Goal: Task Accomplishment & Management: Manage account settings

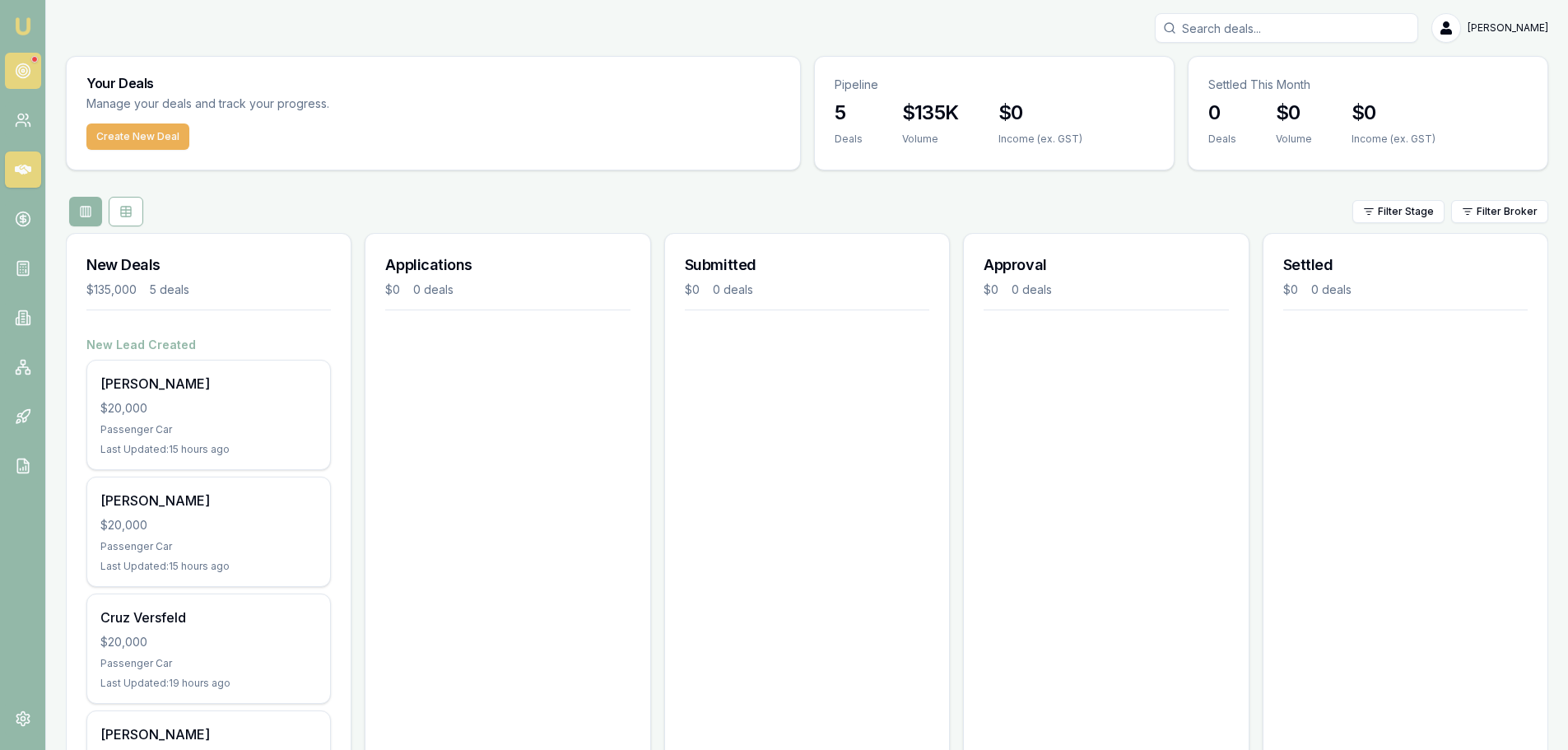
click at [33, 79] on link at bounding box center [23, 71] width 36 height 36
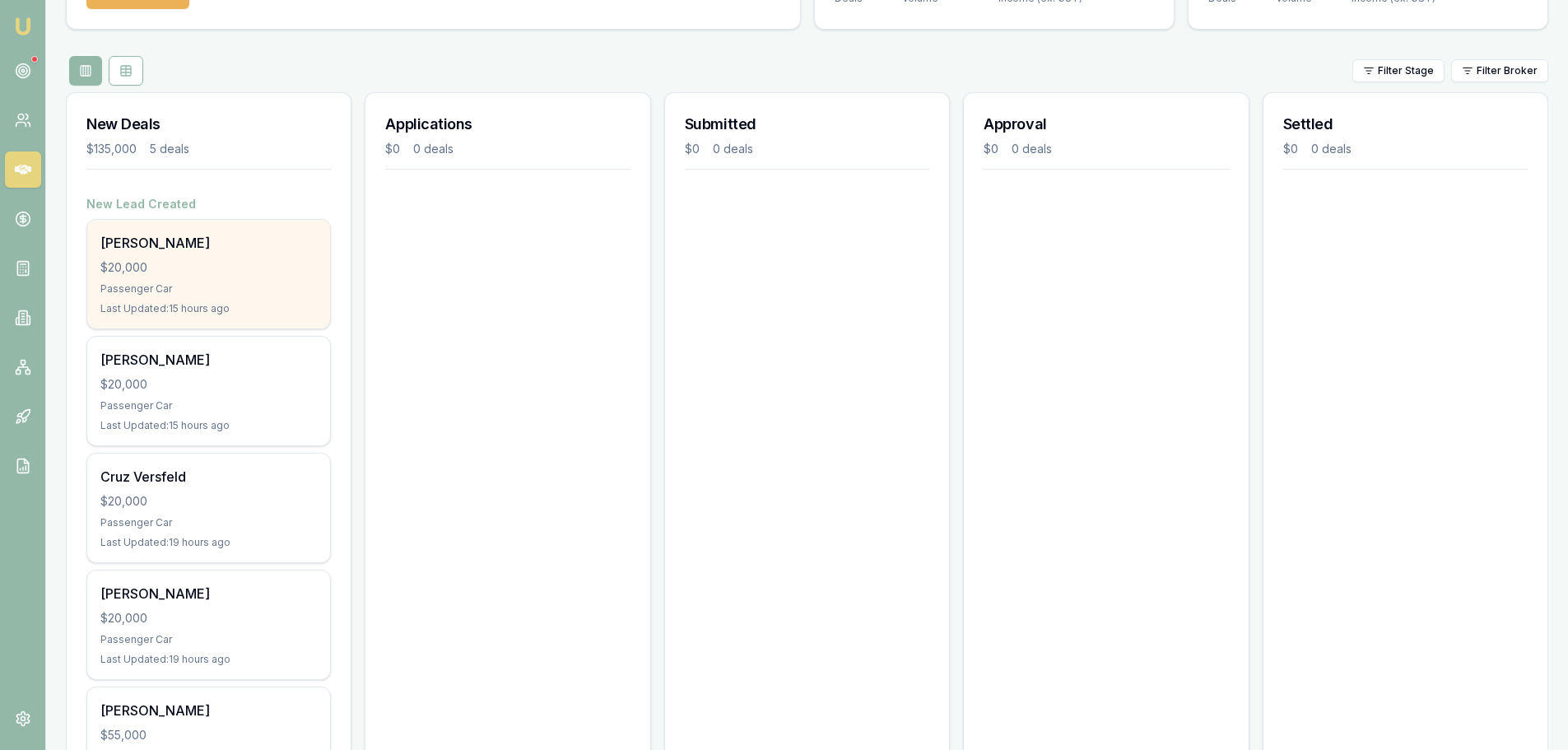
scroll to position [248, 0]
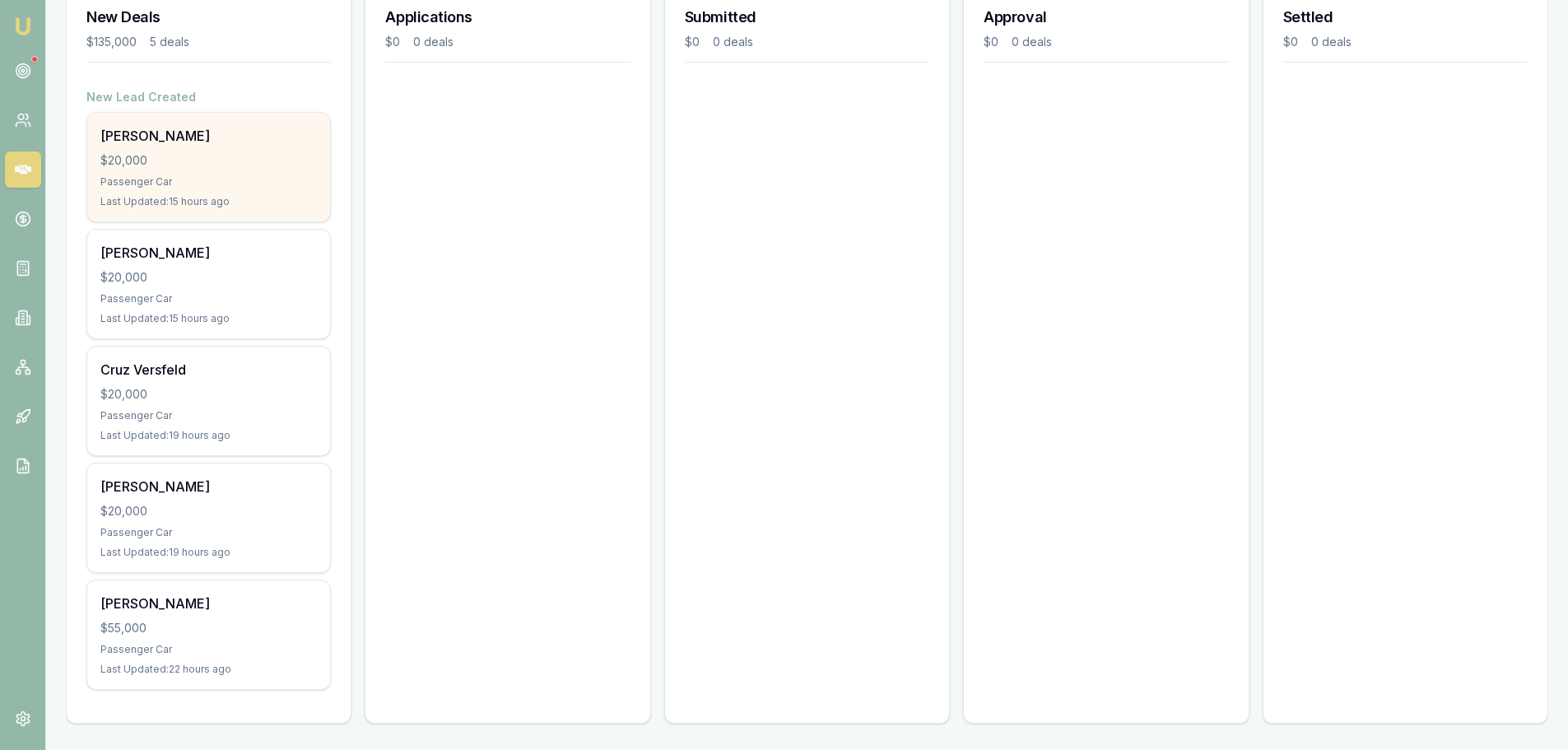
click at [202, 187] on div "Passenger Car" at bounding box center [208, 181] width 216 height 13
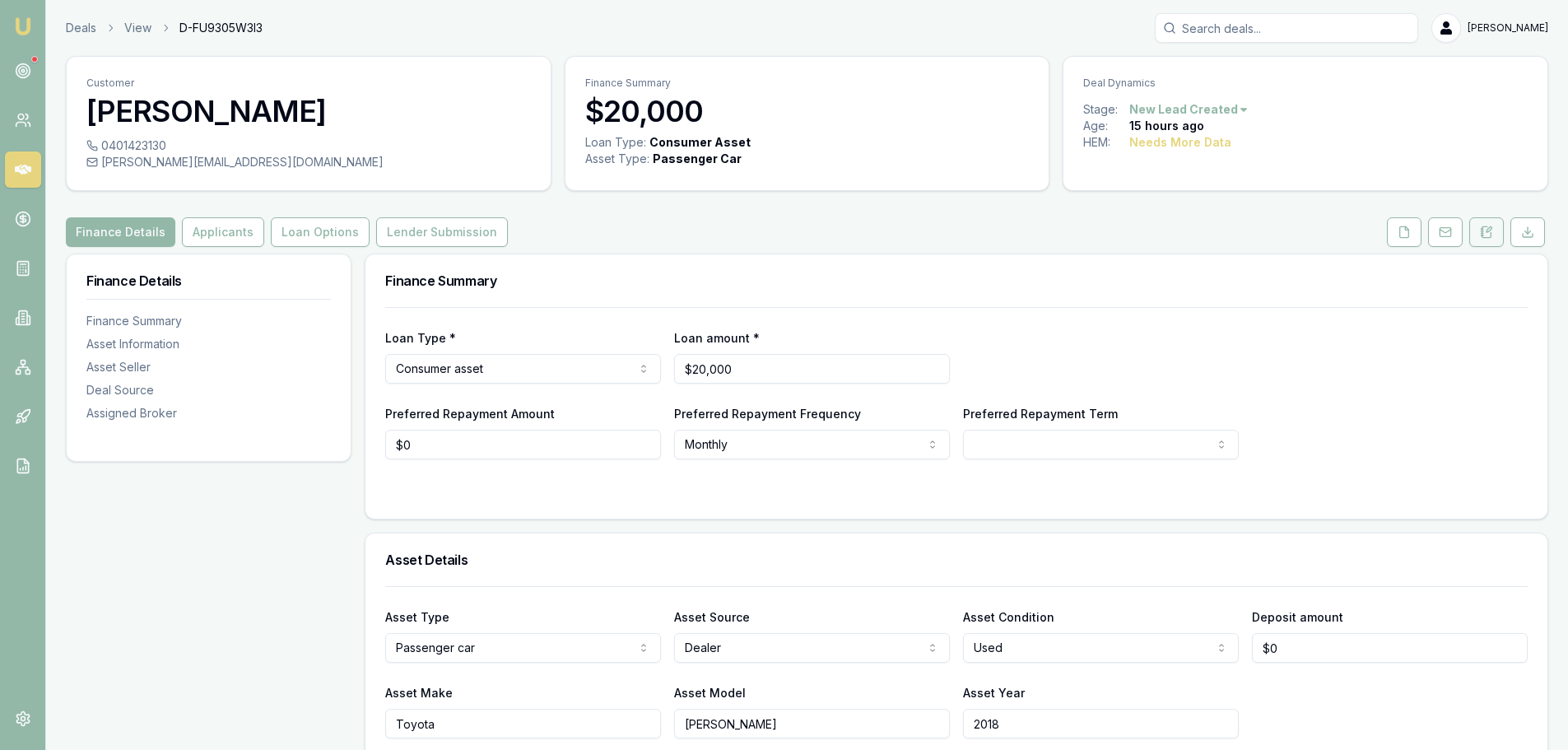
click at [1484, 234] on icon at bounding box center [1485, 232] width 13 height 13
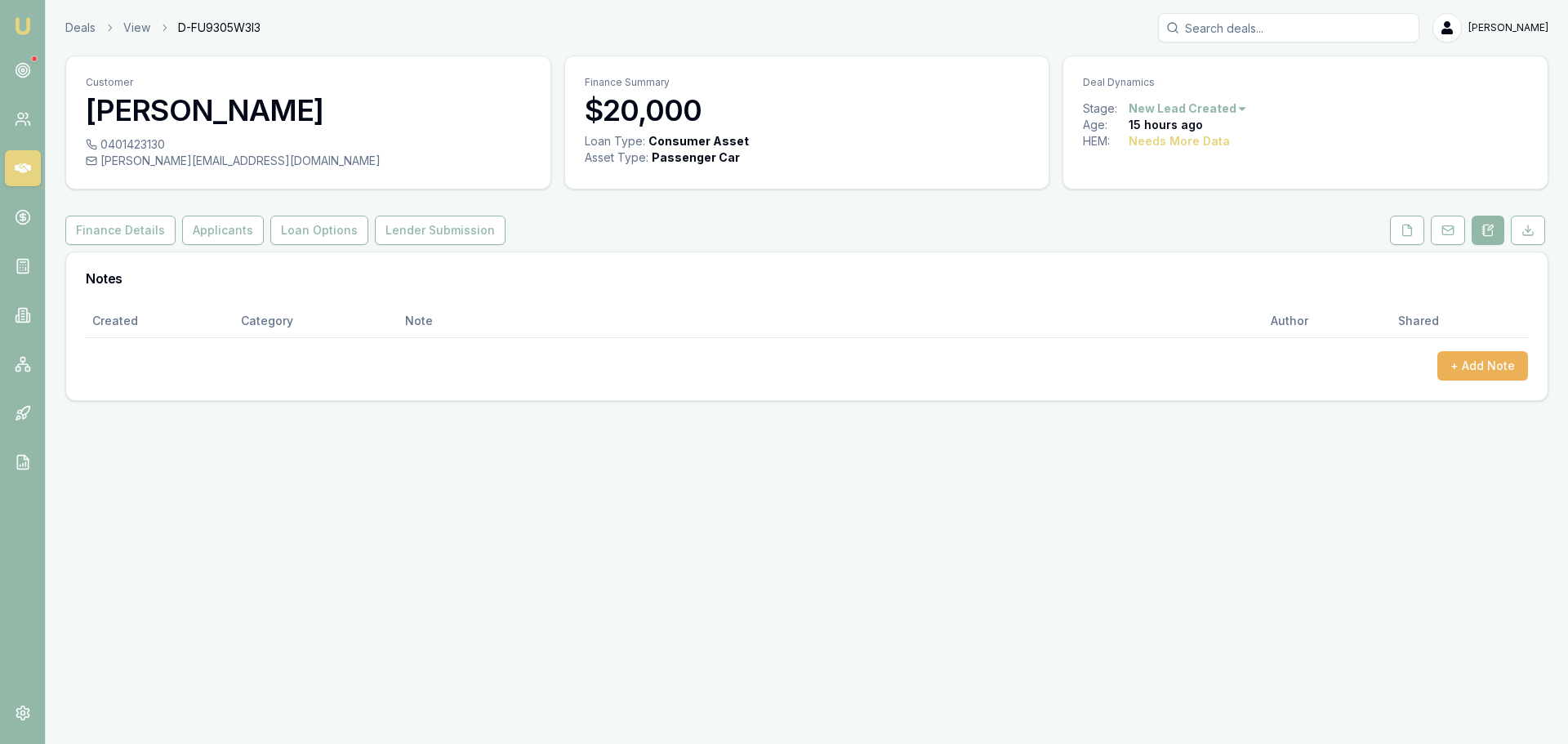
click at [233, 355] on div "+ Add Note" at bounding box center [806, 366] width 1442 height 29
click at [75, 27] on link "Deals" at bounding box center [80, 27] width 30 height 17
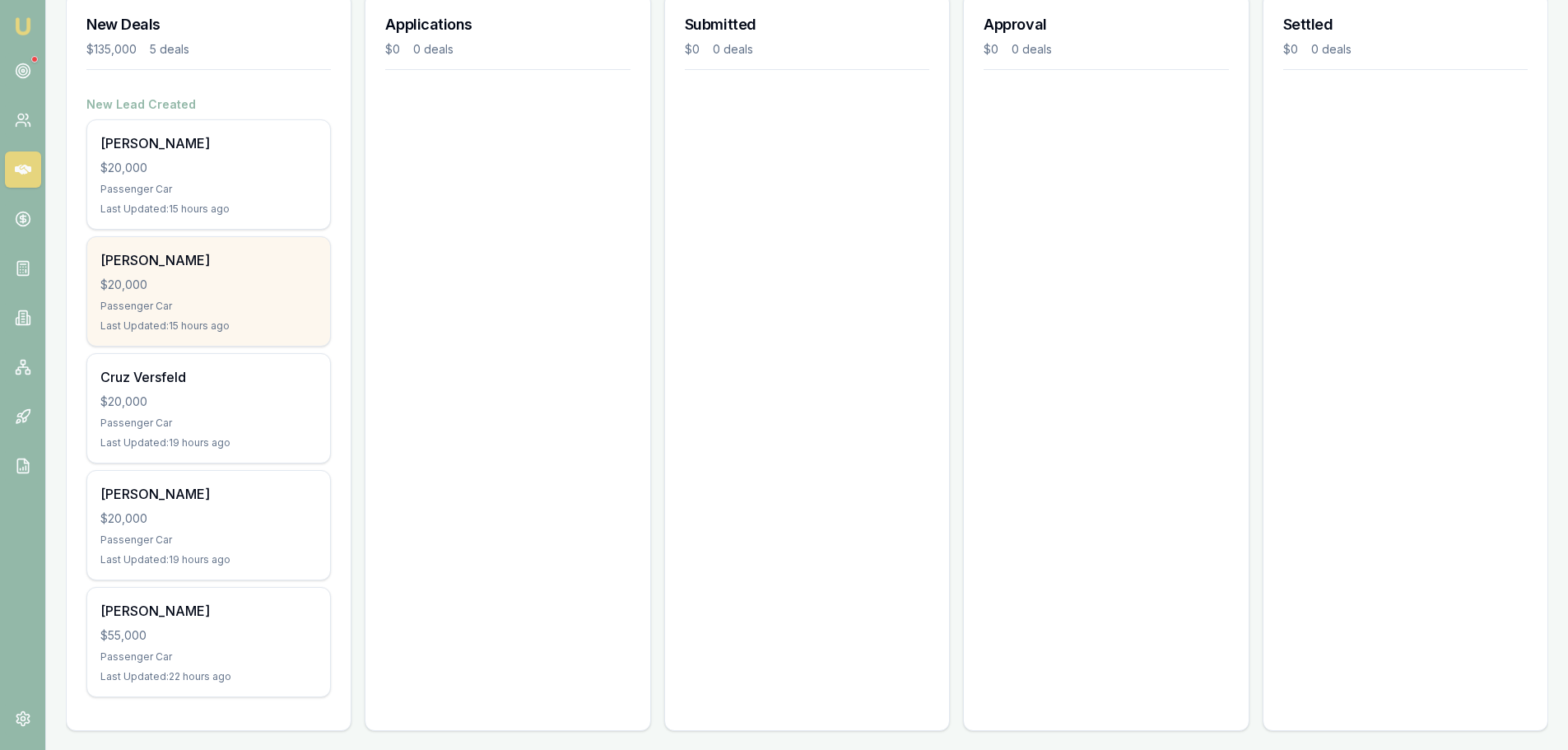
scroll to position [248, 0]
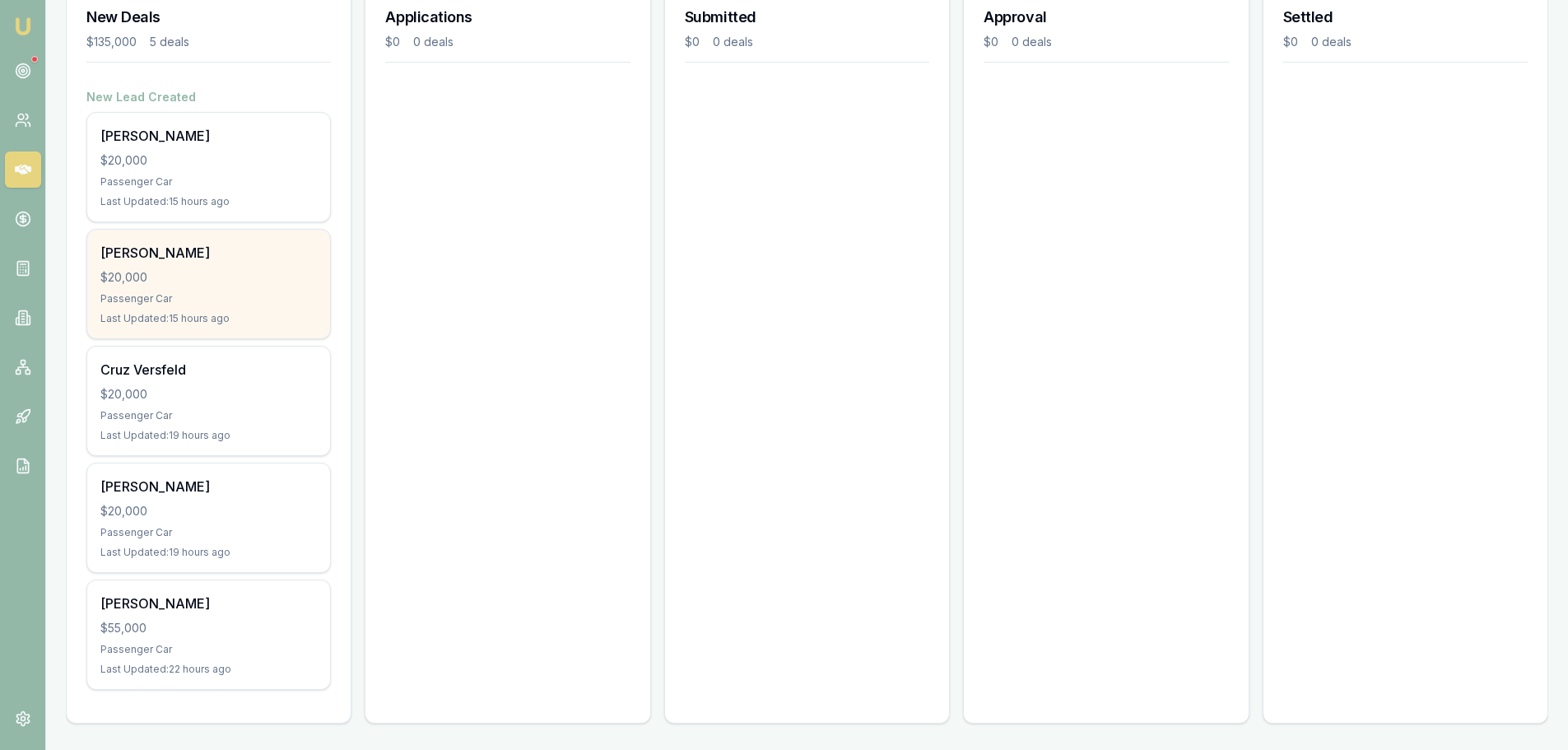
click at [269, 299] on div "Passenger Car" at bounding box center [208, 298] width 216 height 13
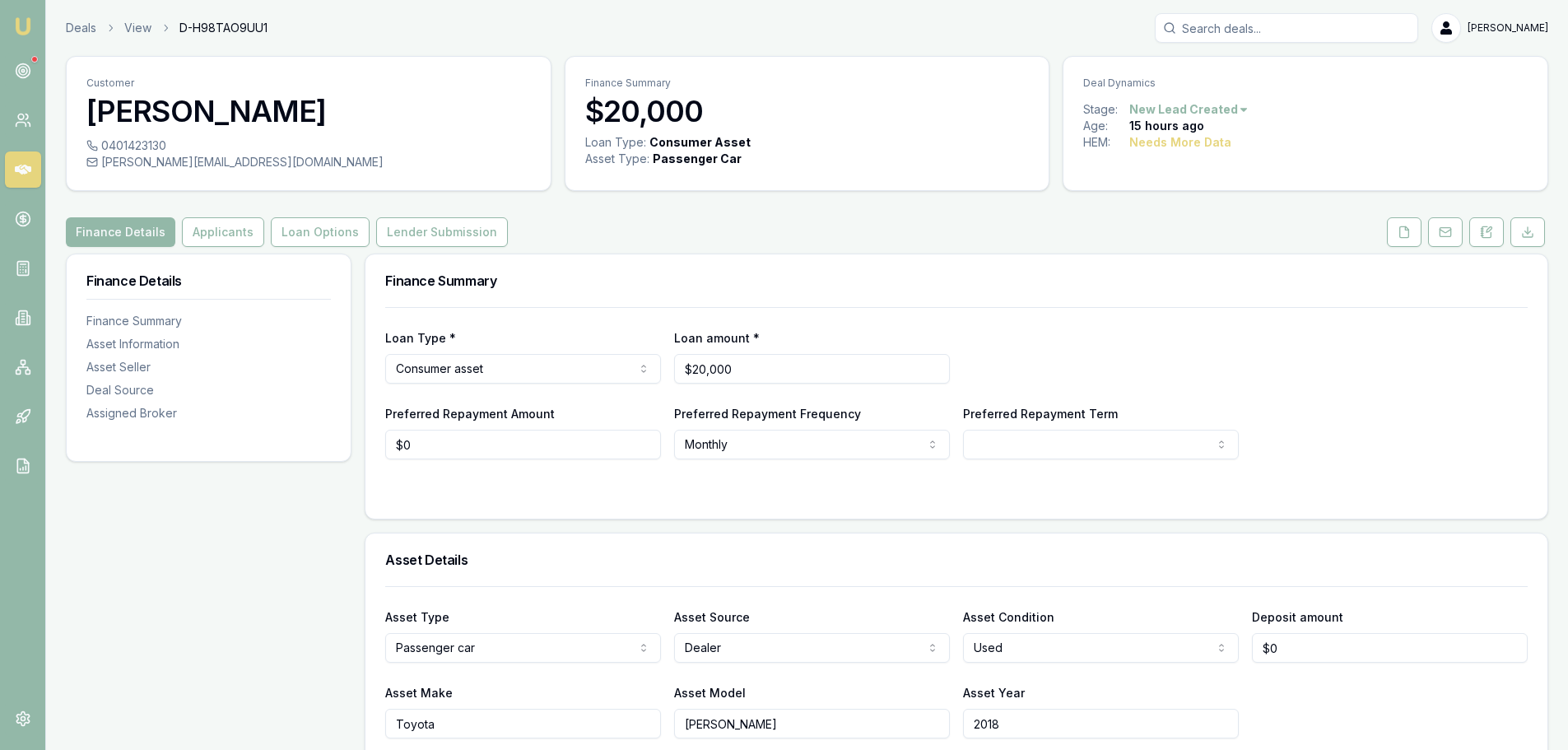
click at [25, 174] on icon at bounding box center [23, 170] width 17 height 10
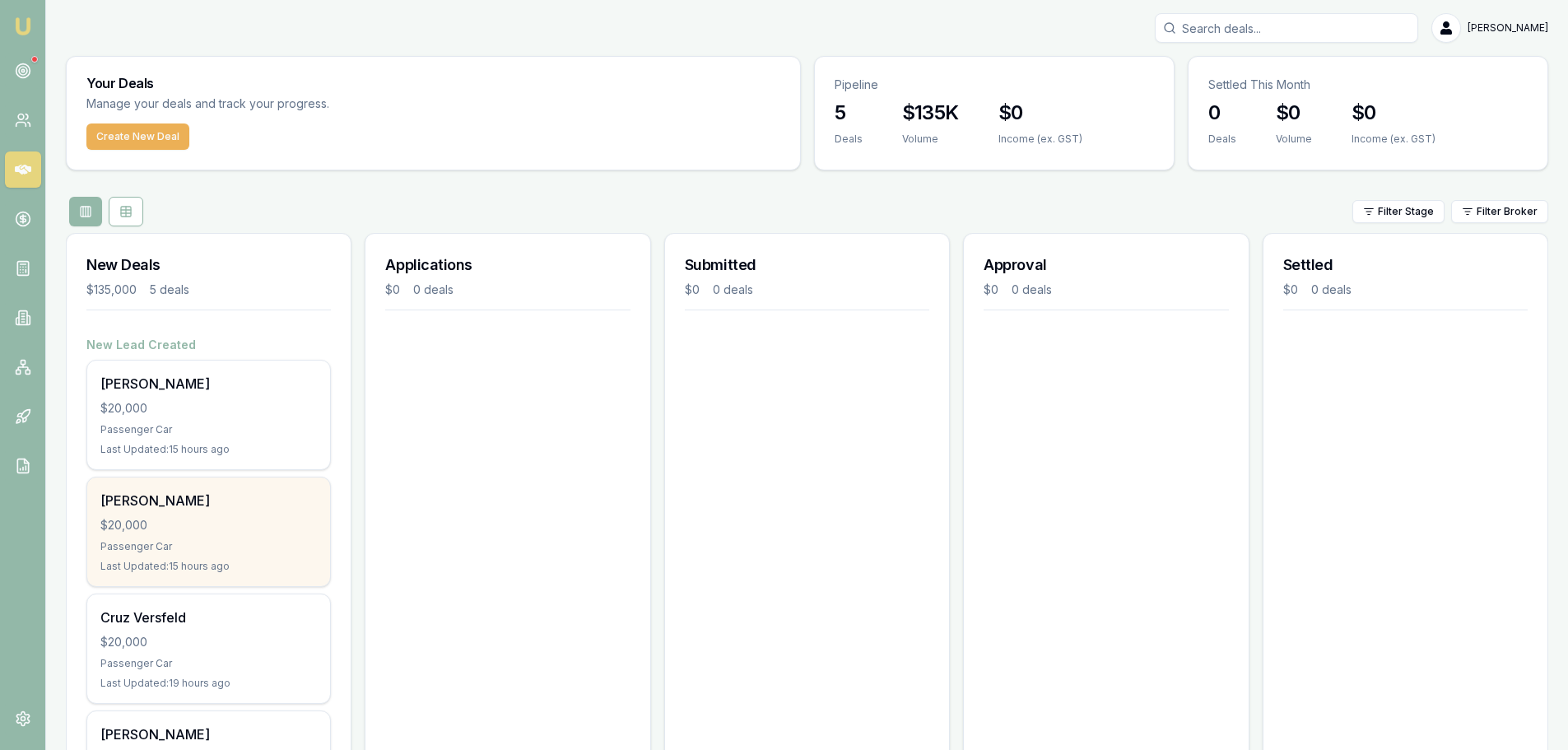
scroll to position [165, 0]
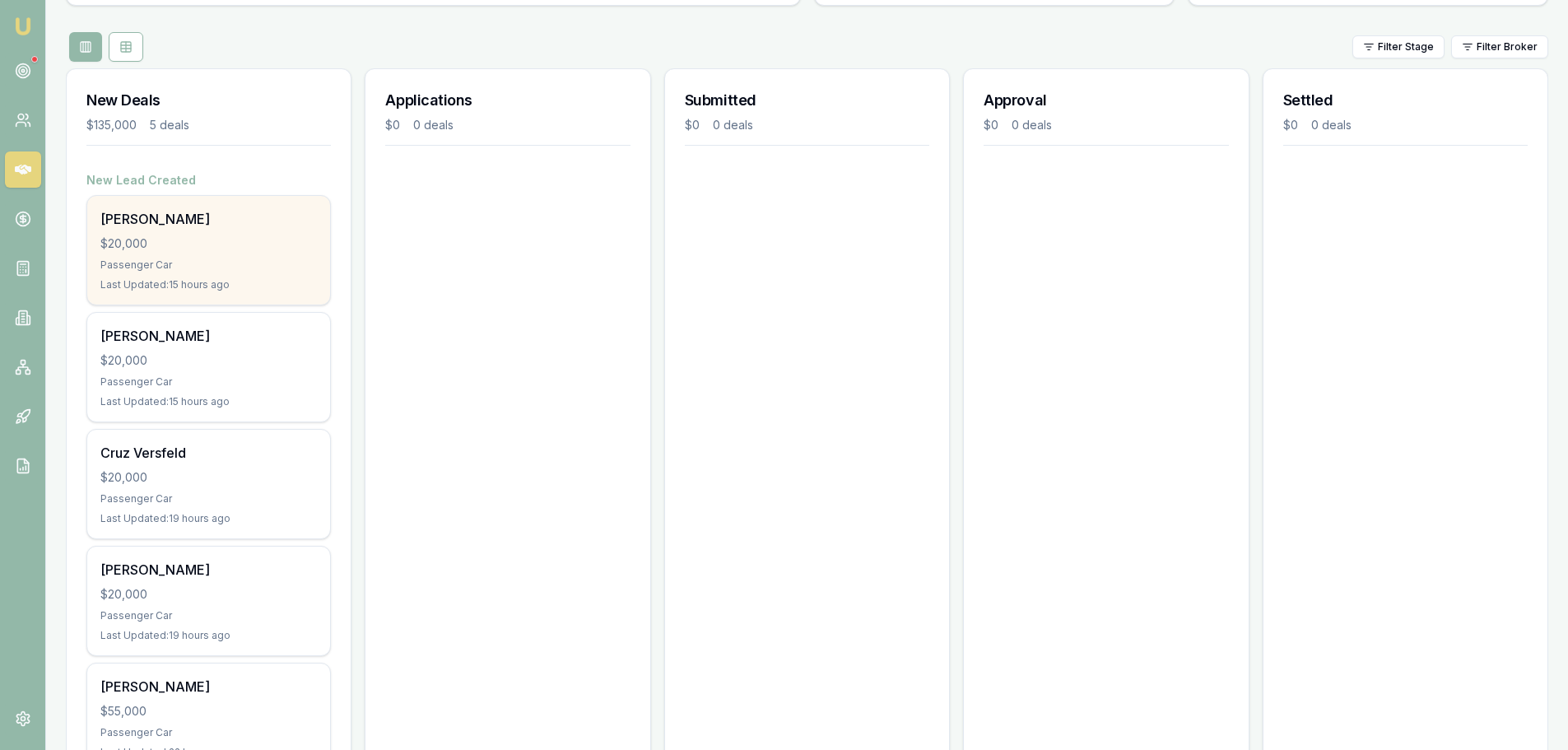
click at [207, 270] on div "Passenger Car" at bounding box center [208, 264] width 216 height 13
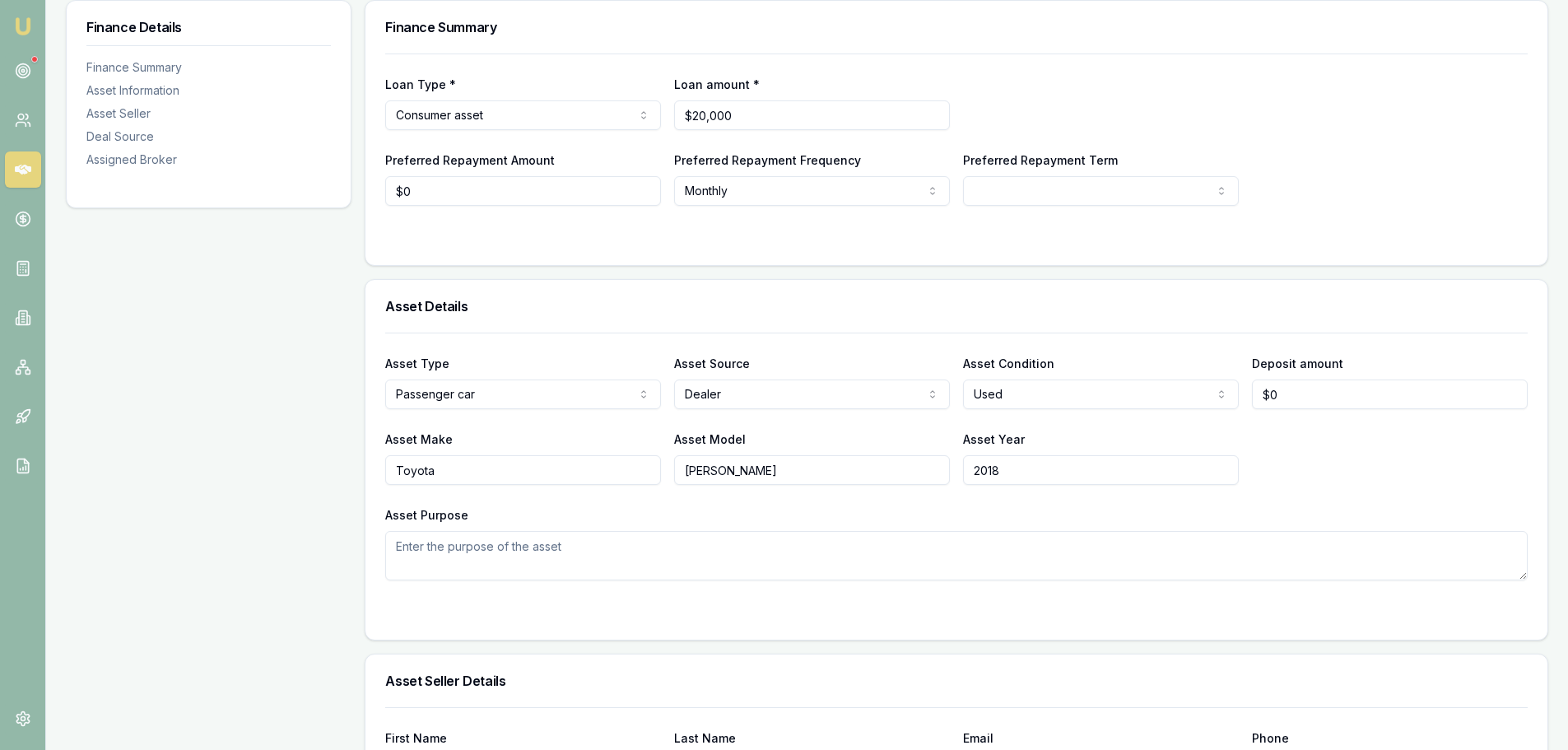
scroll to position [83, 0]
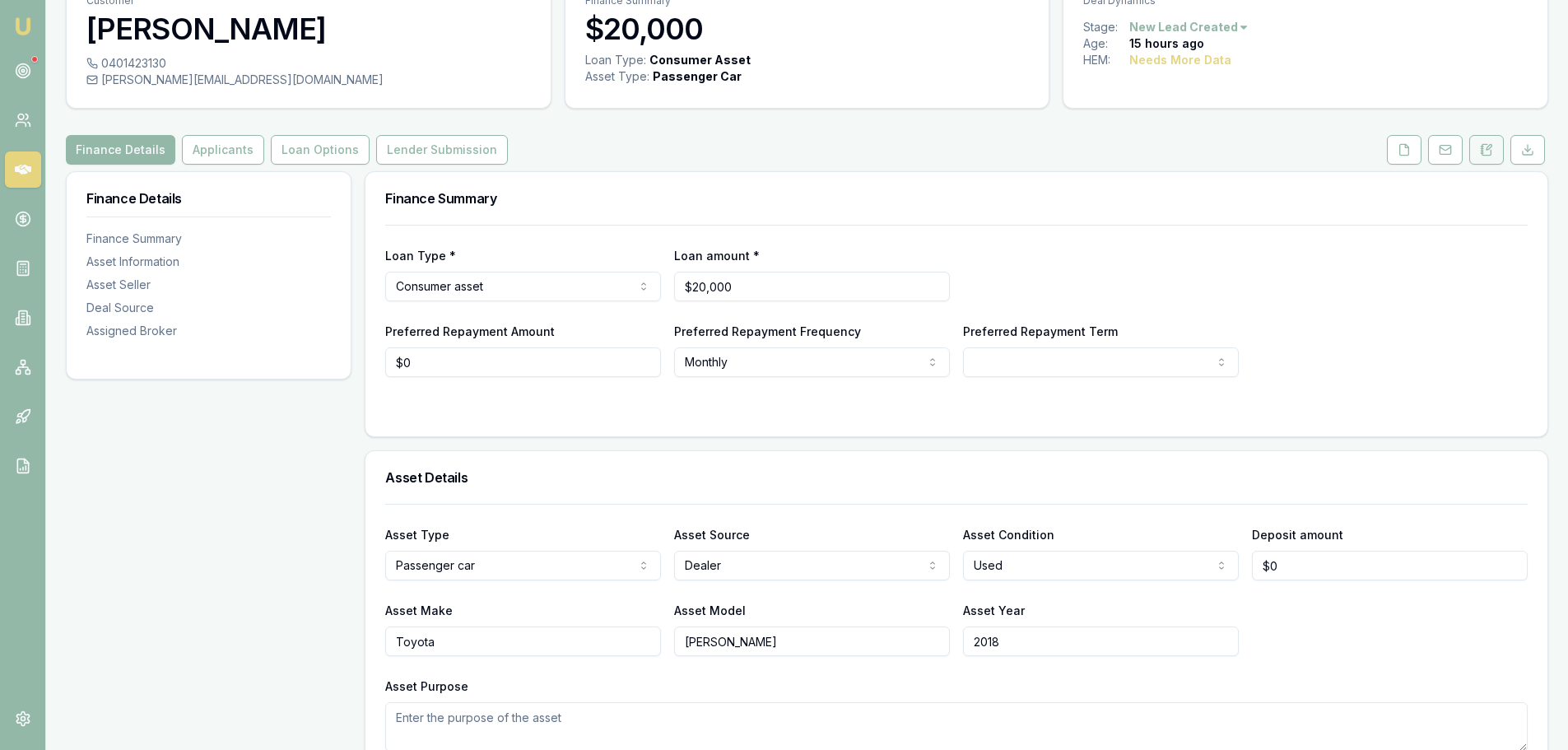
click at [1496, 147] on button at bounding box center [1485, 149] width 34 height 29
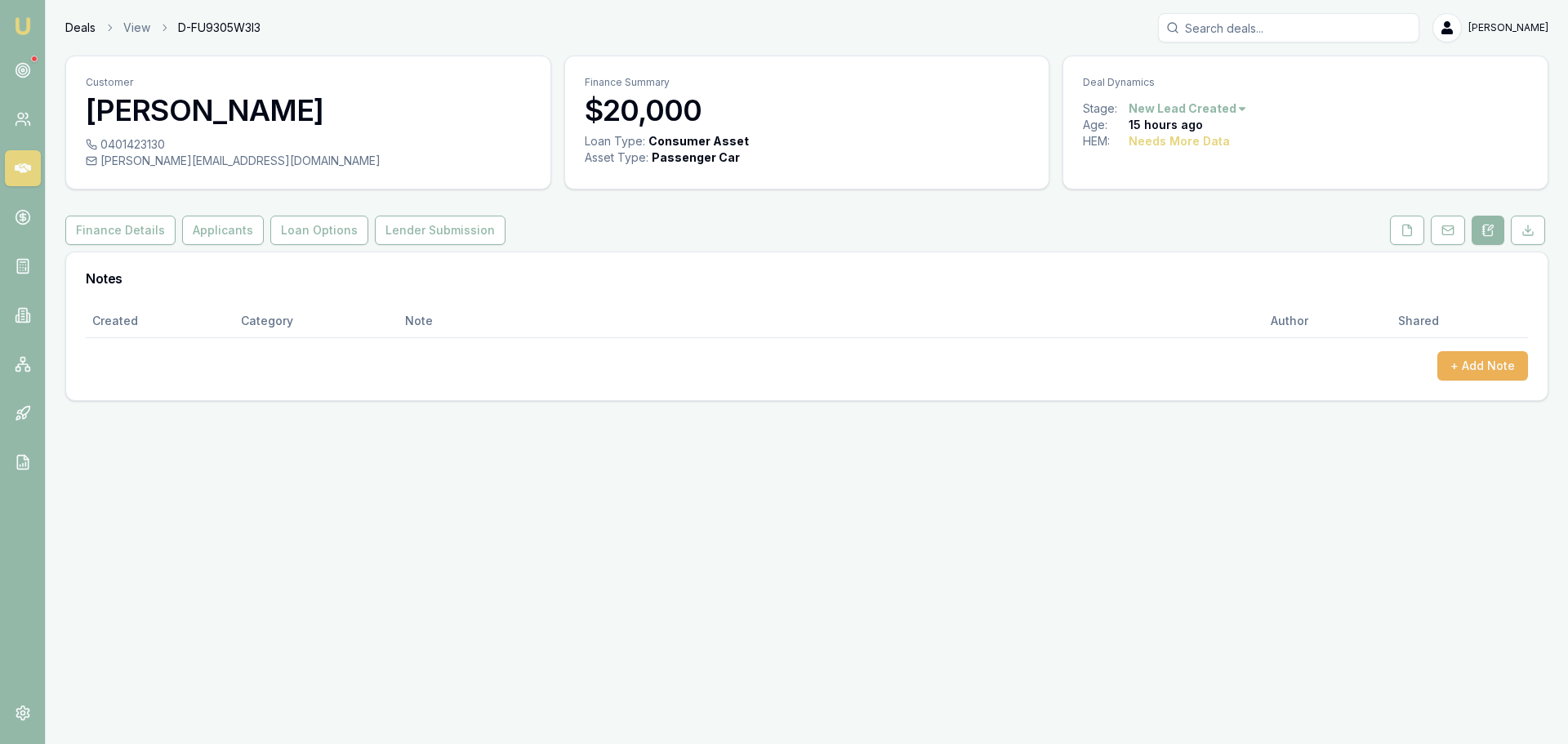
click at [76, 26] on link "Deals" at bounding box center [80, 27] width 30 height 17
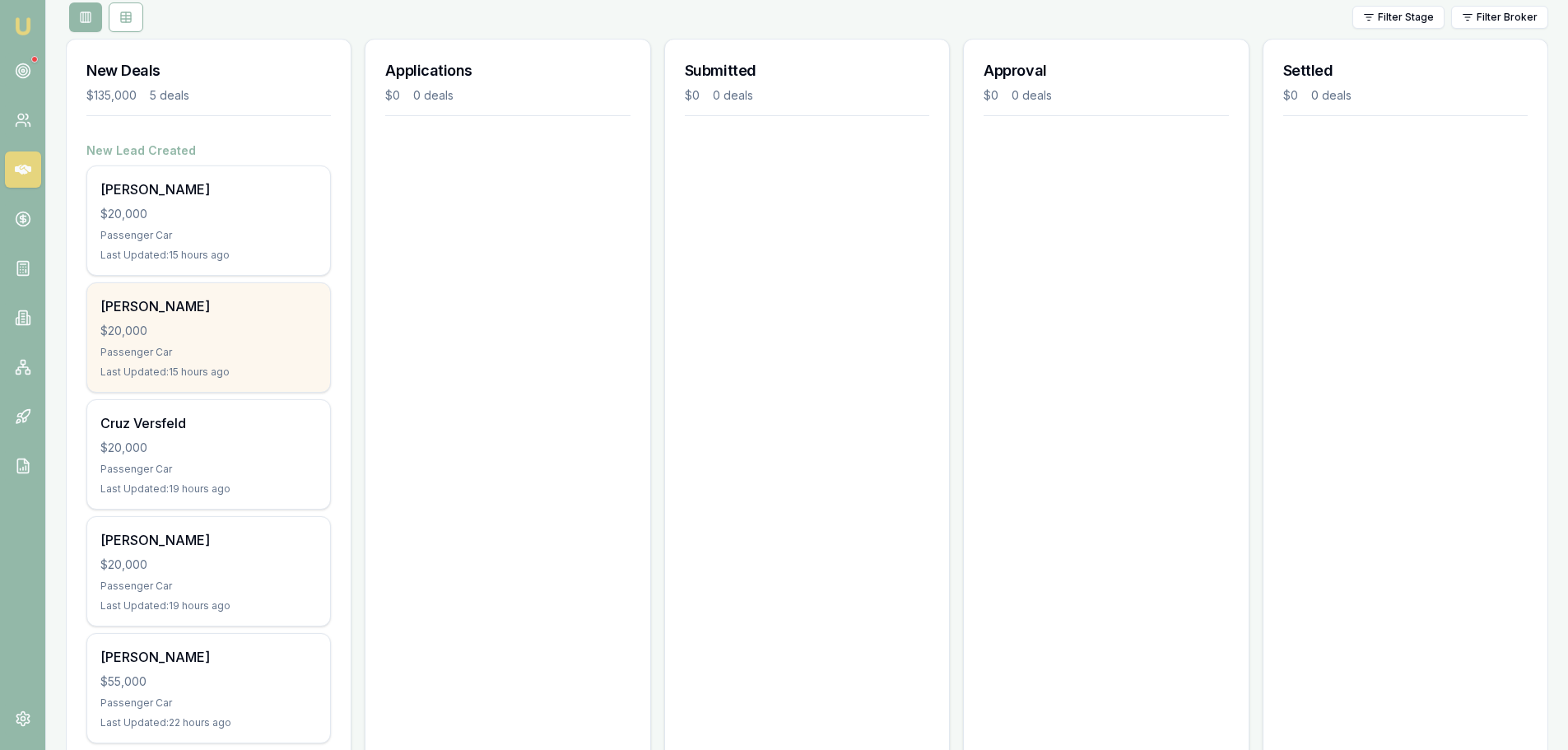
scroll to position [248, 0]
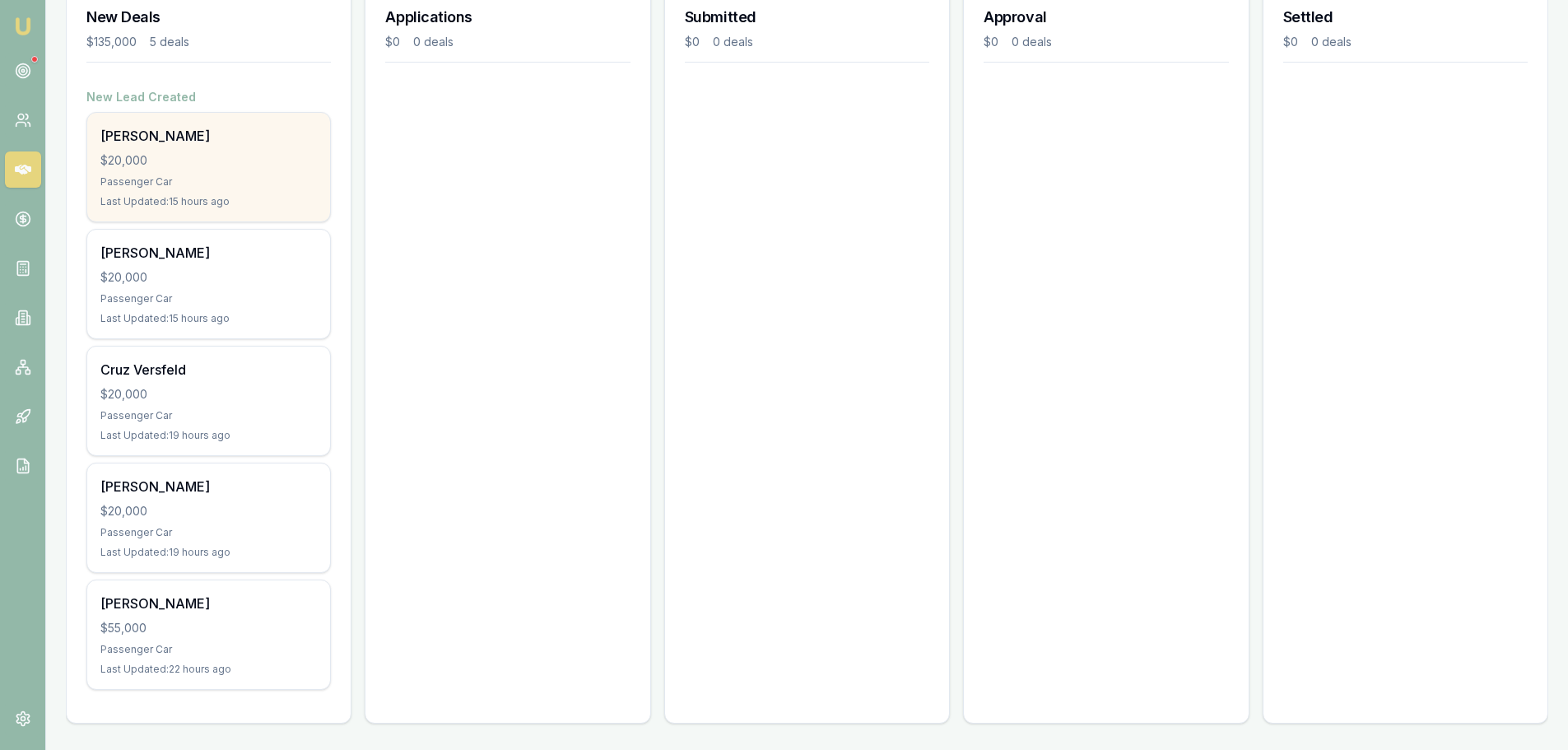
drag, startPoint x: 230, startPoint y: 177, endPoint x: 196, endPoint y: 166, distance: 35.7
click at [196, 166] on div "$20,000" at bounding box center [208, 160] width 216 height 17
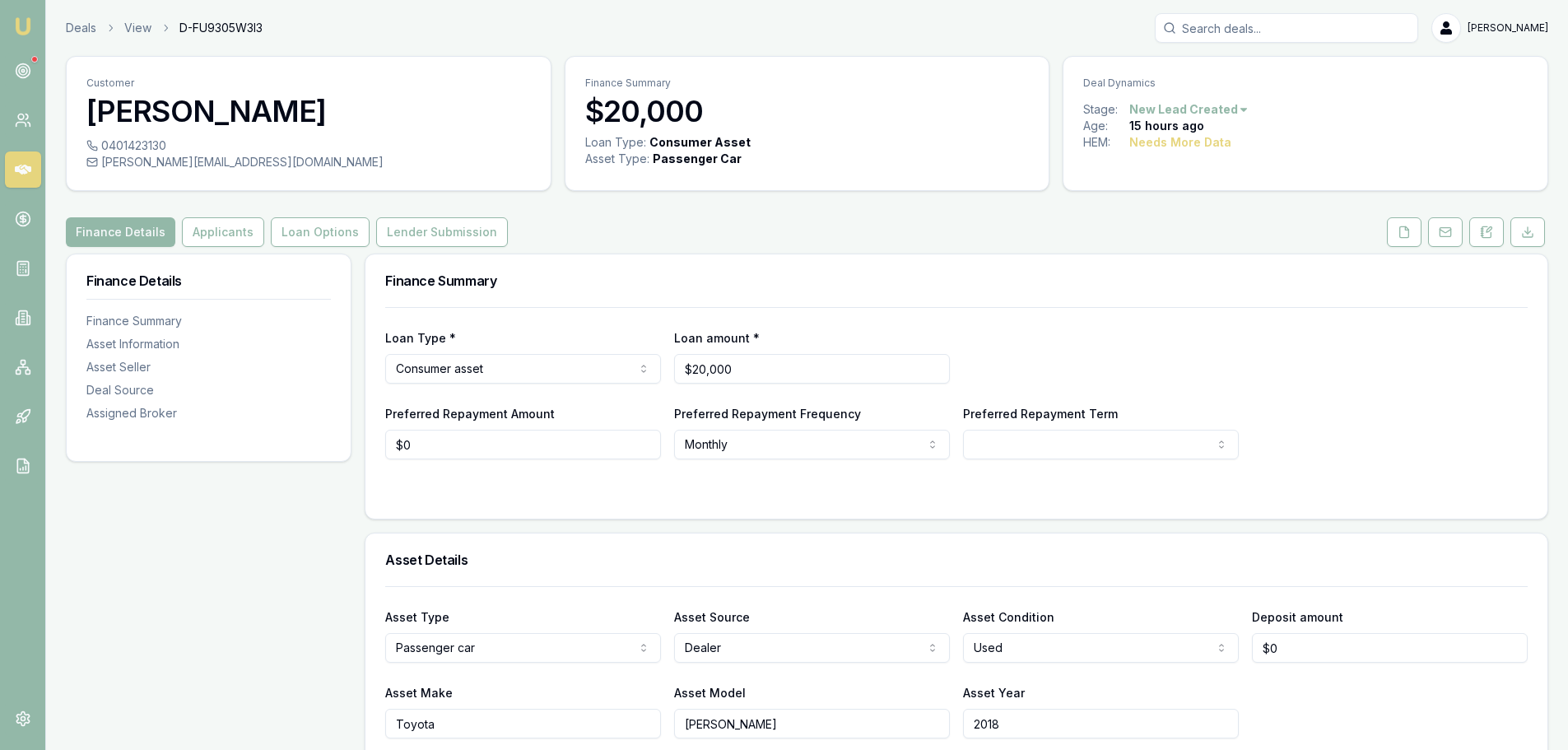
click at [1216, 113] on html "Emu Broker Deals View D-FU9305W3I3 [PERSON_NAME] Toggle Menu Customer [PERSON_N…" at bounding box center [784, 375] width 1568 height 750
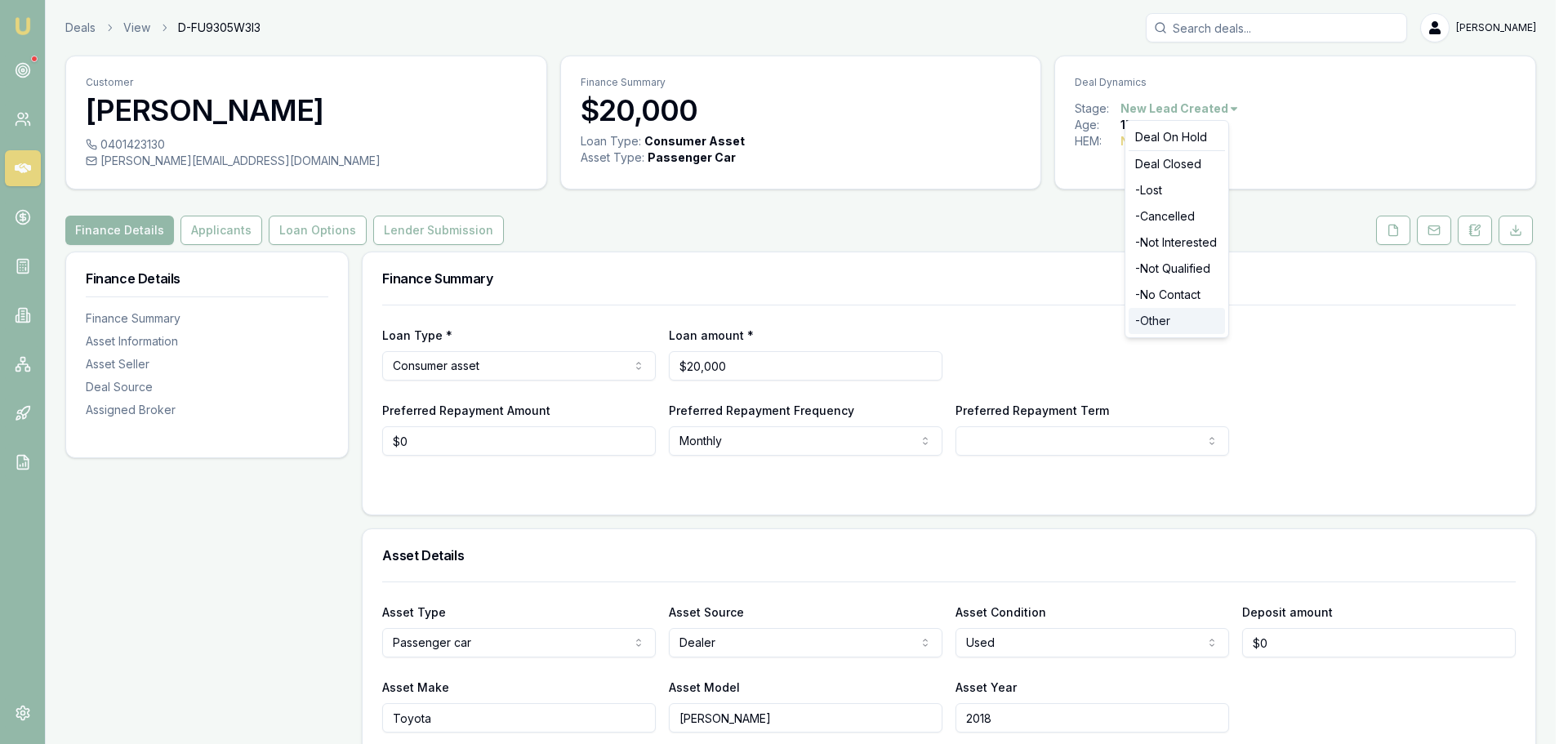
click at [1172, 314] on div "- Other" at bounding box center [1177, 321] width 97 height 26
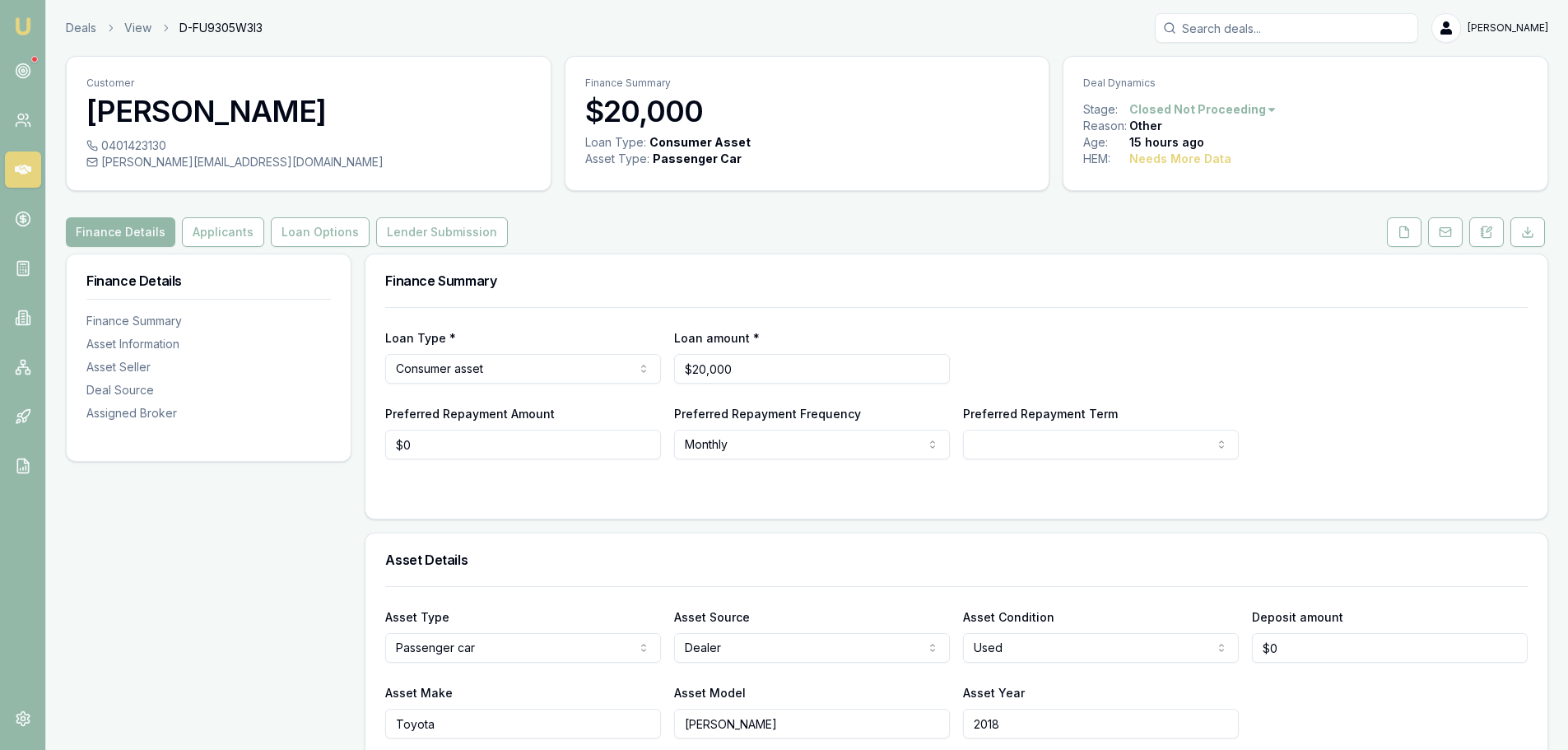
click at [15, 180] on link at bounding box center [23, 169] width 36 height 36
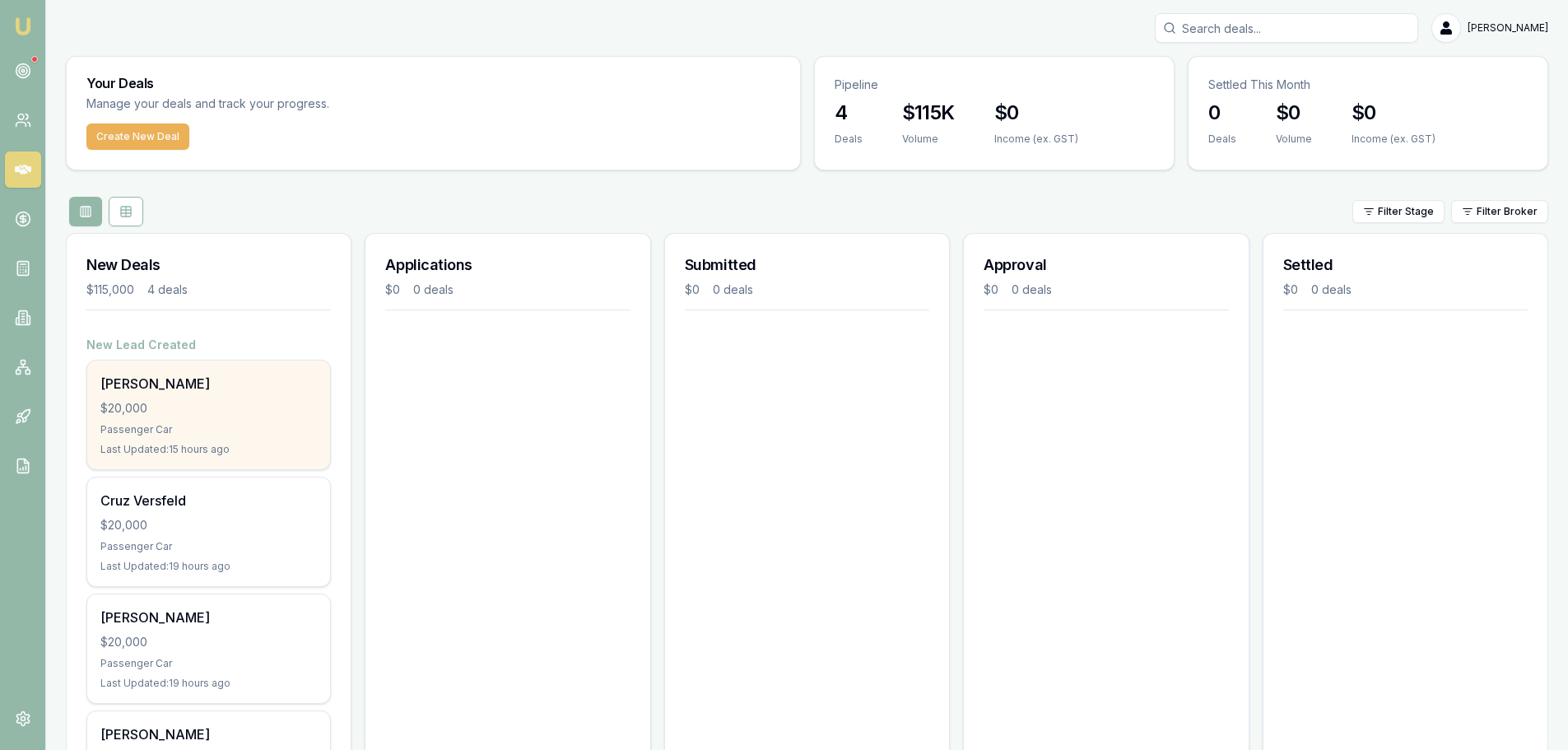
click at [202, 409] on div "$20,000" at bounding box center [208, 408] width 216 height 17
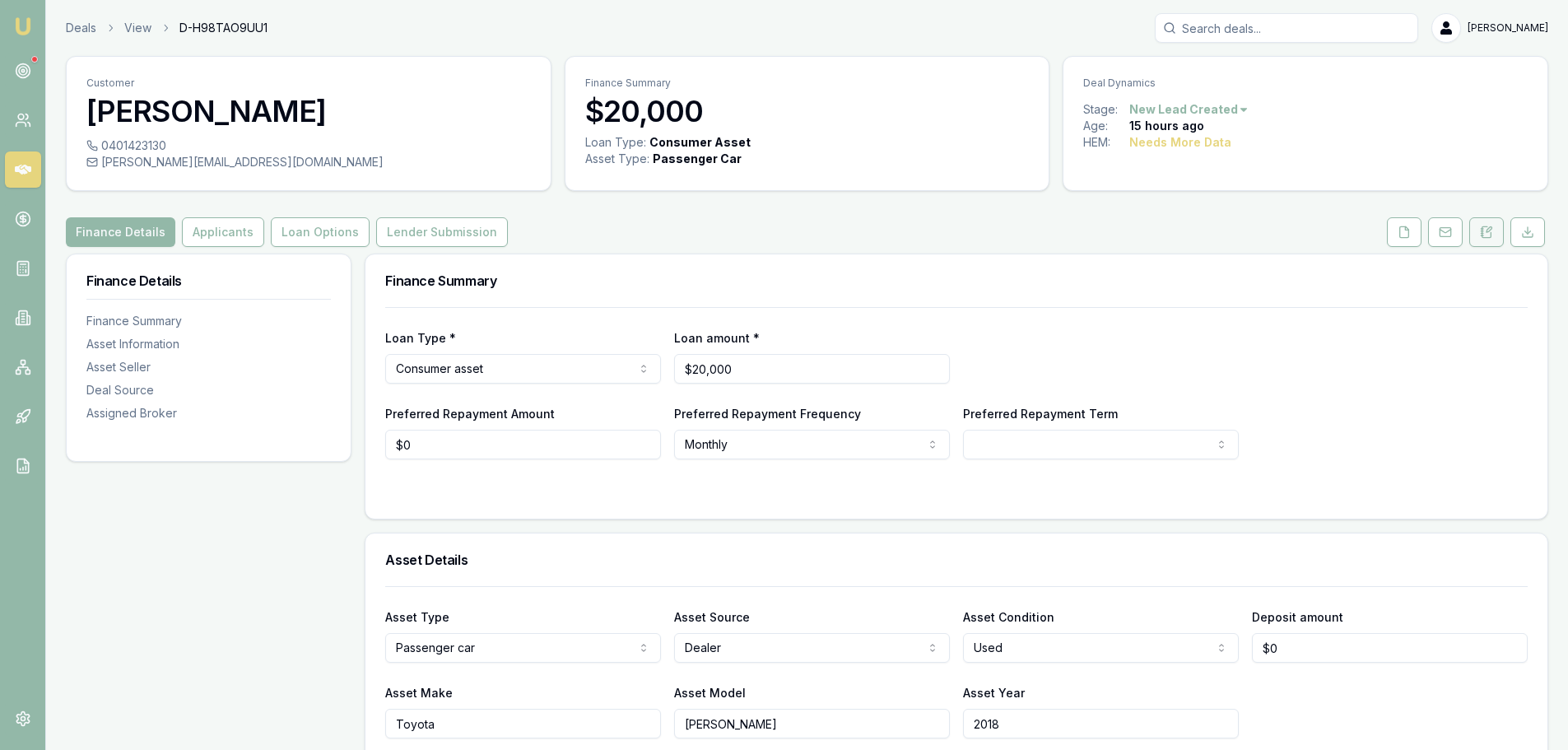
click at [1488, 236] on icon at bounding box center [1485, 232] width 13 height 13
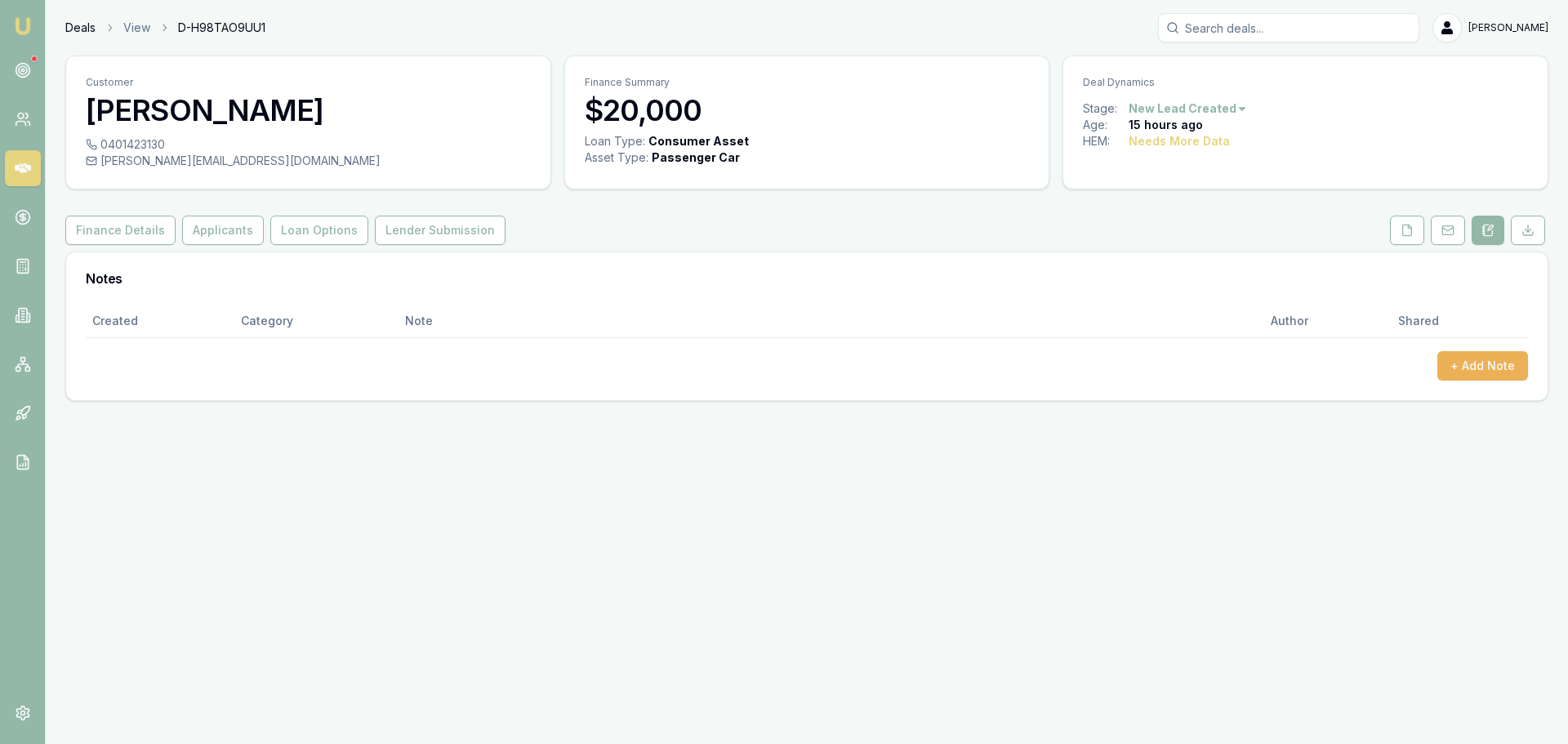
click at [77, 33] on link "Deals" at bounding box center [80, 27] width 30 height 17
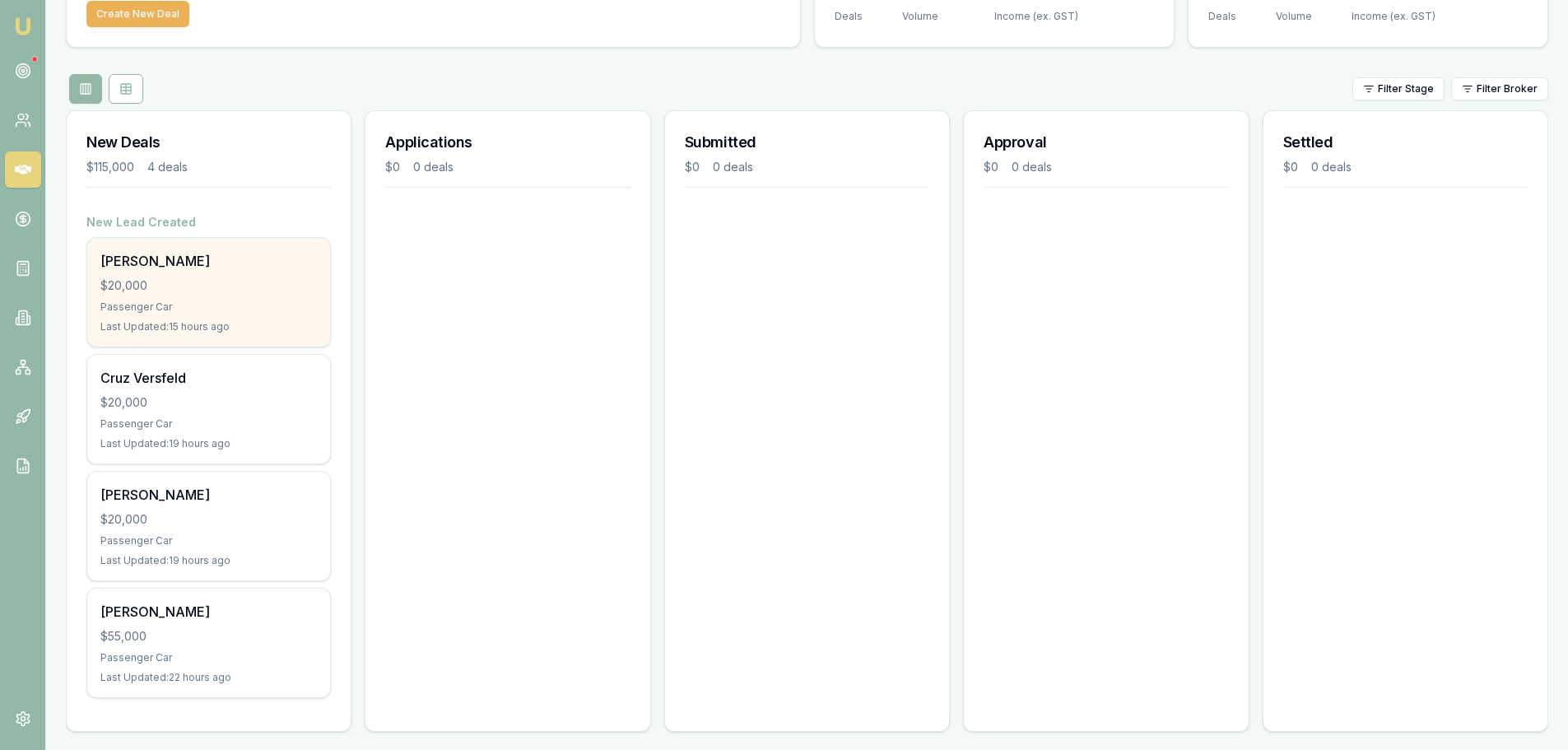
scroll to position [131, 0]
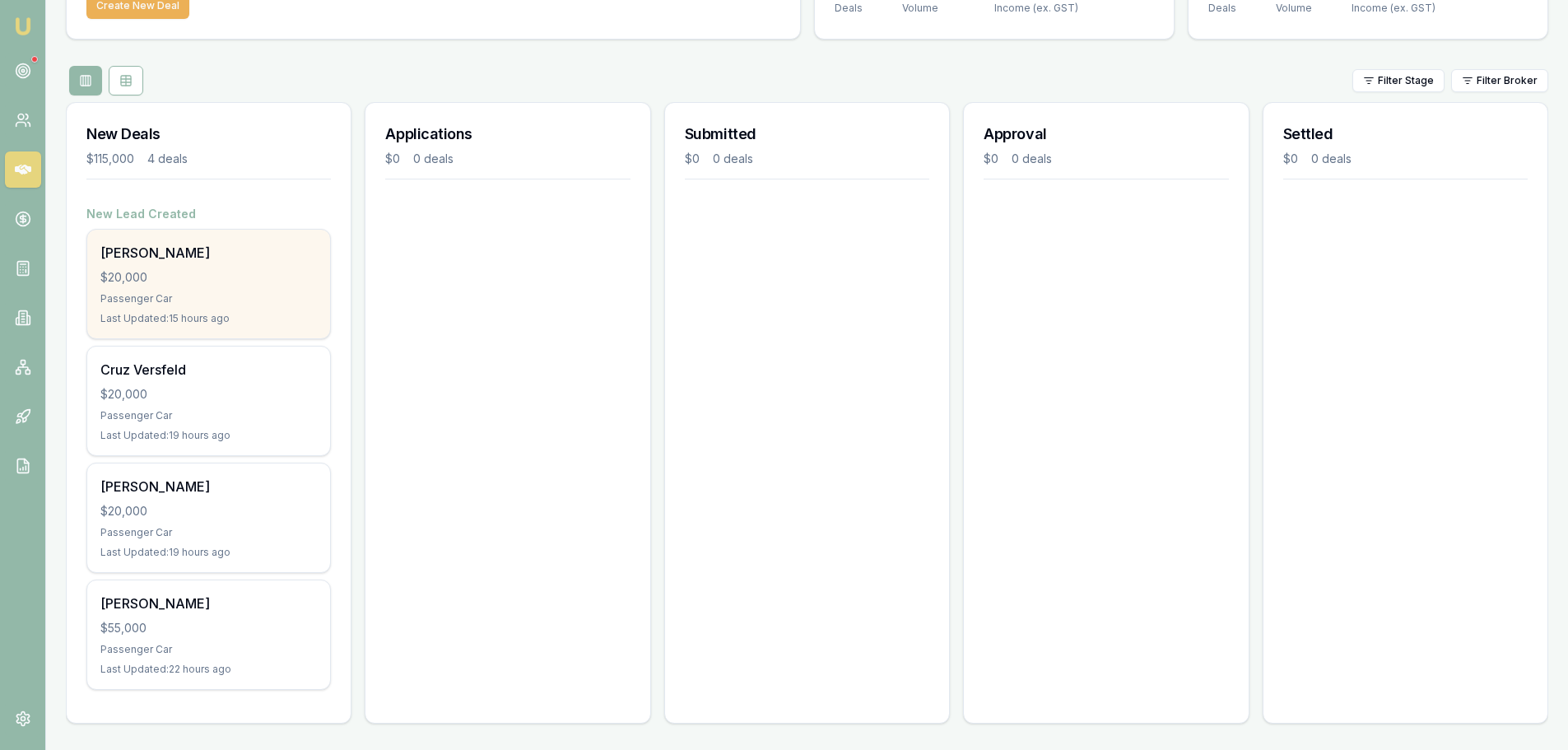
click at [234, 280] on div "$20,000" at bounding box center [208, 277] width 216 height 17
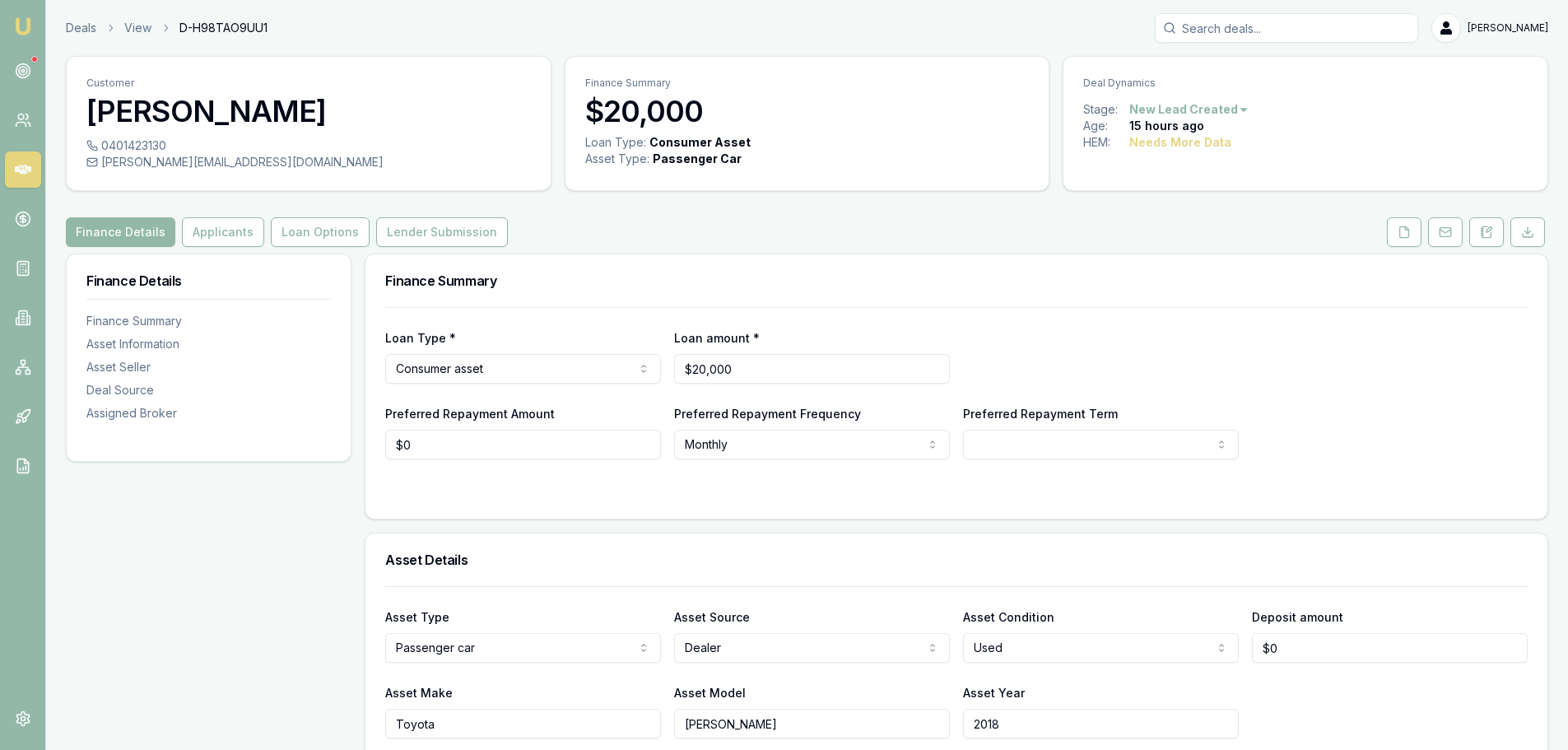
click at [1190, 108] on html "Emu Broker Deals View D-H98TAO9UU1 Jack Armstrong Toggle Menu Customer Henry Pe…" at bounding box center [784, 375] width 1568 height 750
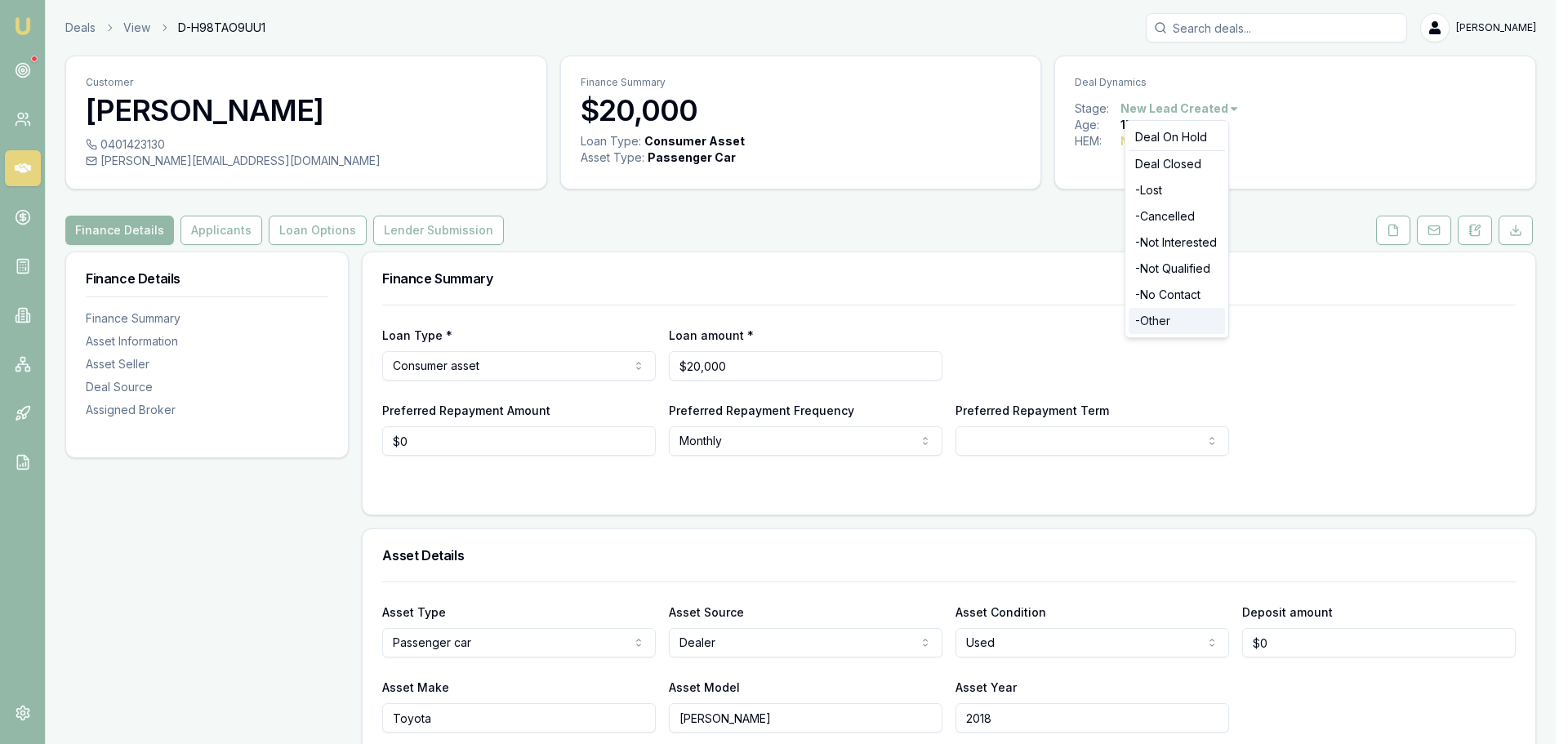
click at [1174, 318] on div "- Other" at bounding box center [1177, 321] width 97 height 26
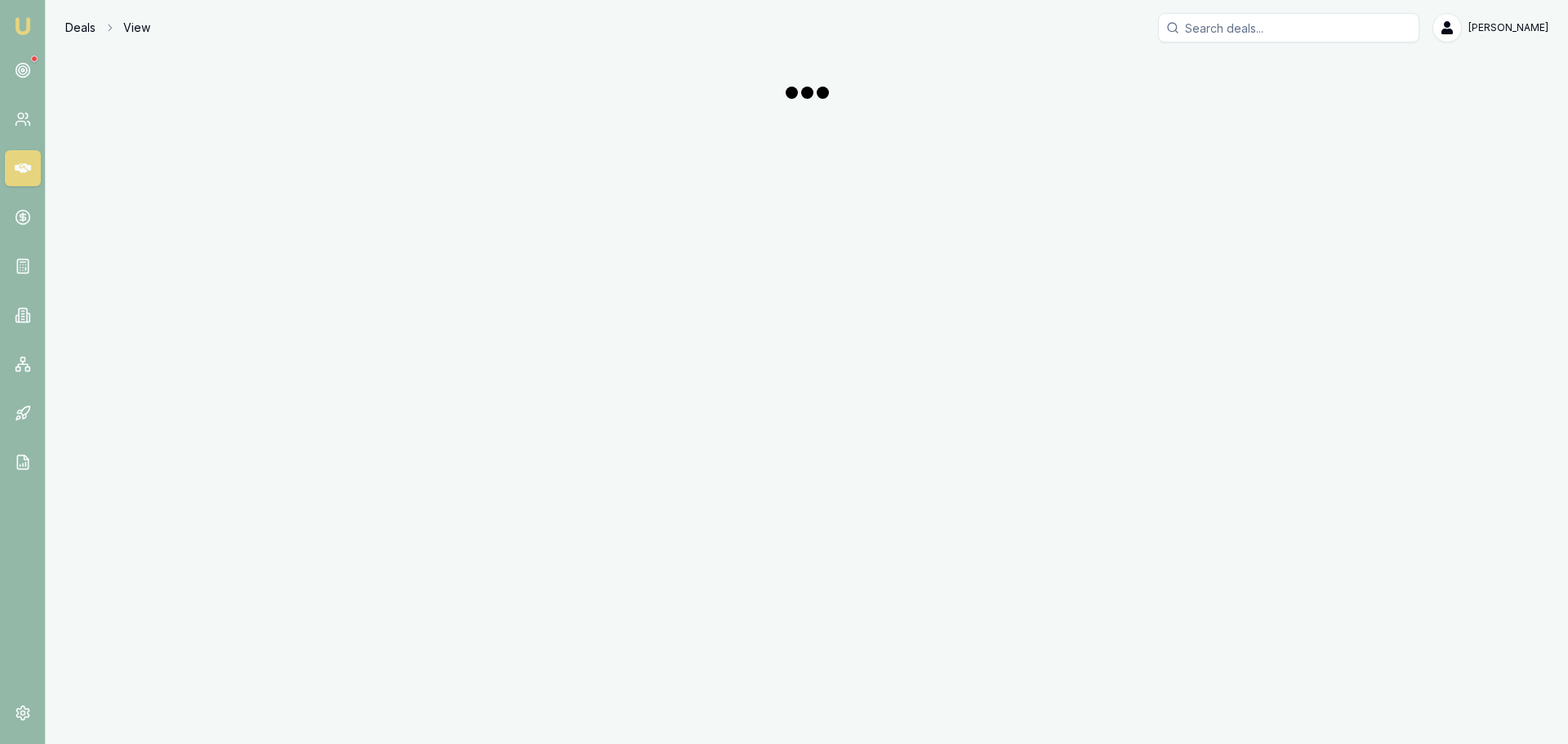
click at [83, 22] on link "Deals" at bounding box center [80, 27] width 30 height 17
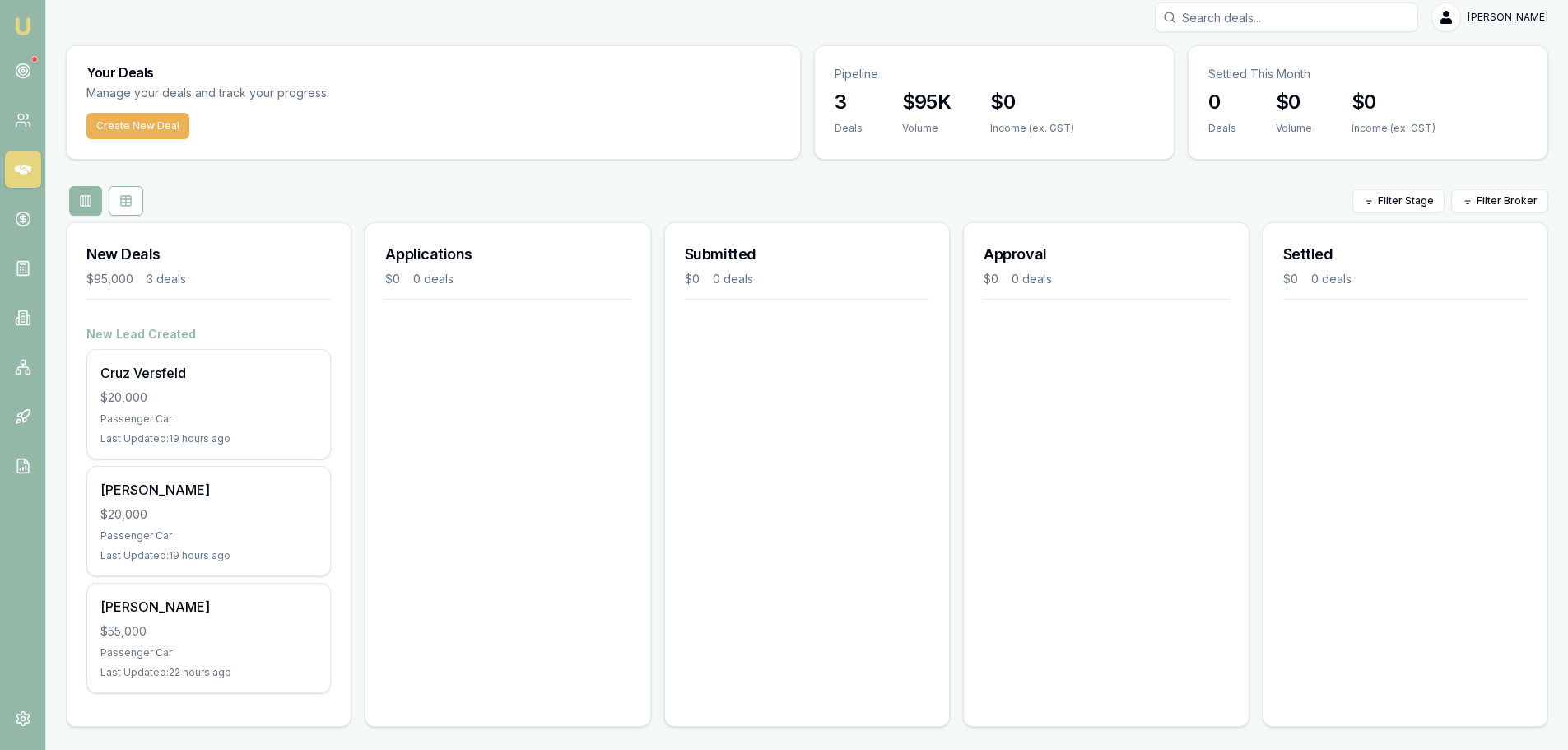
scroll to position [14, 0]
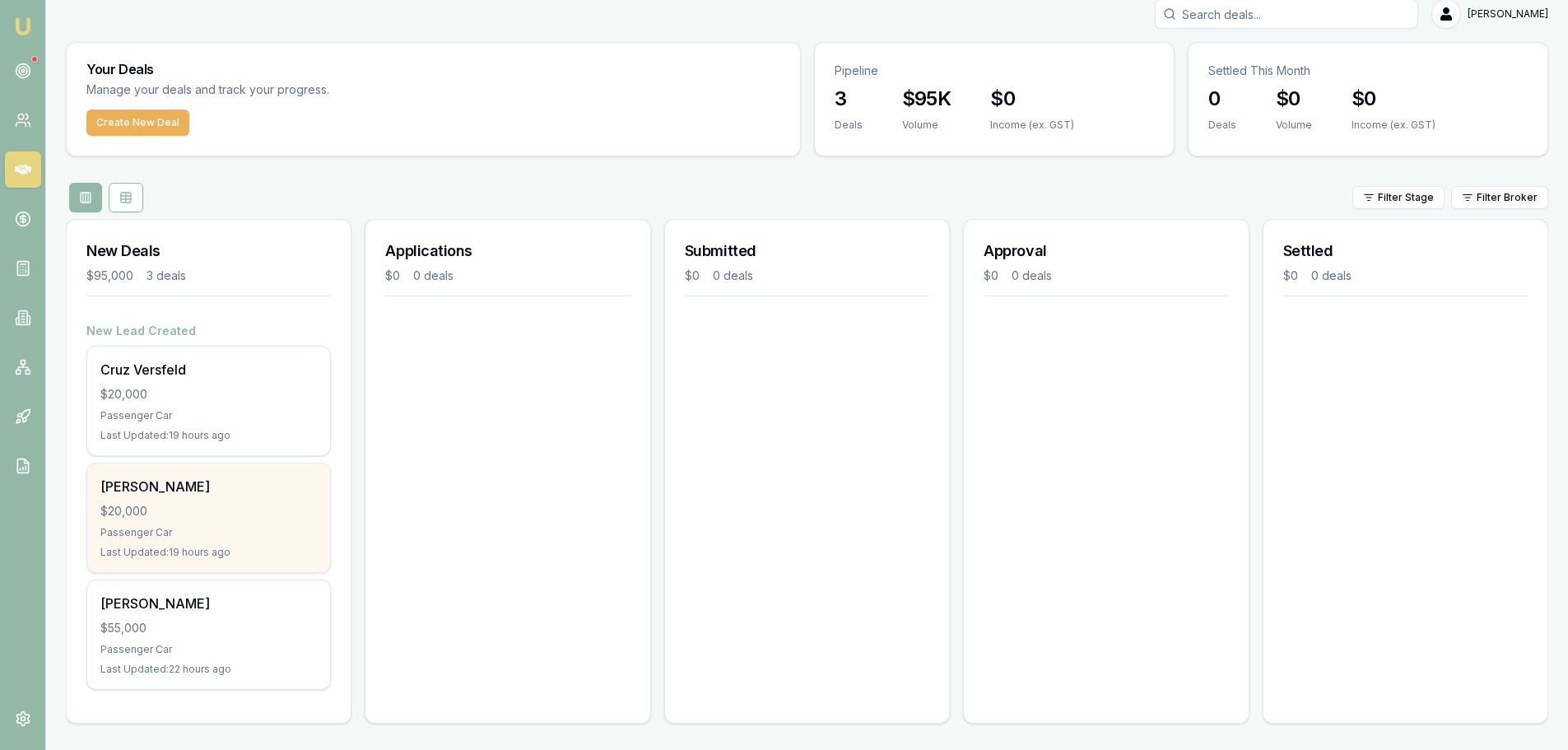
click at [191, 525] on div "Henry Pennell $20,000 Passenger Car Last Updated: 19 hours ago" at bounding box center [208, 518] width 243 height 109
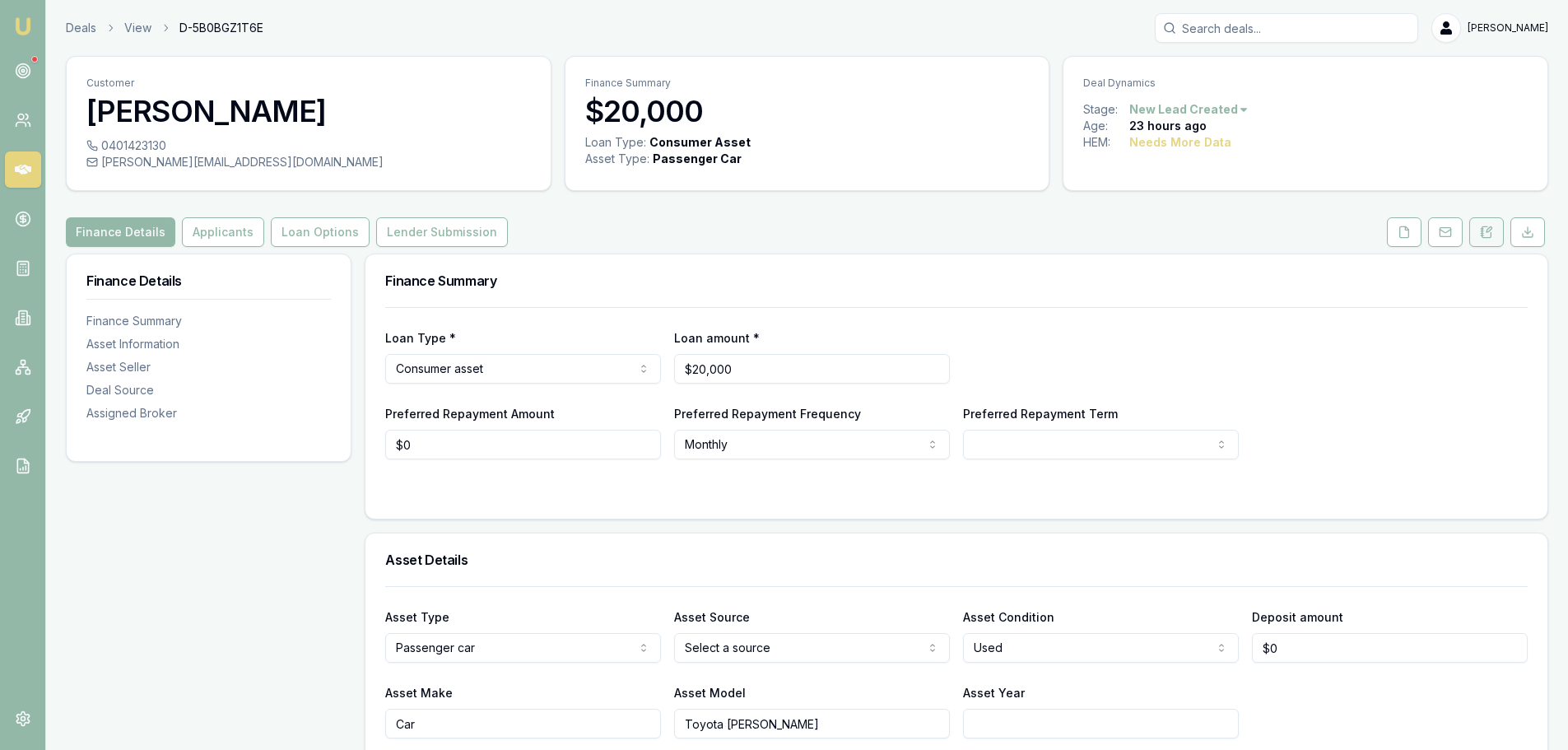
click at [1485, 231] on icon at bounding box center [1485, 232] width 13 height 13
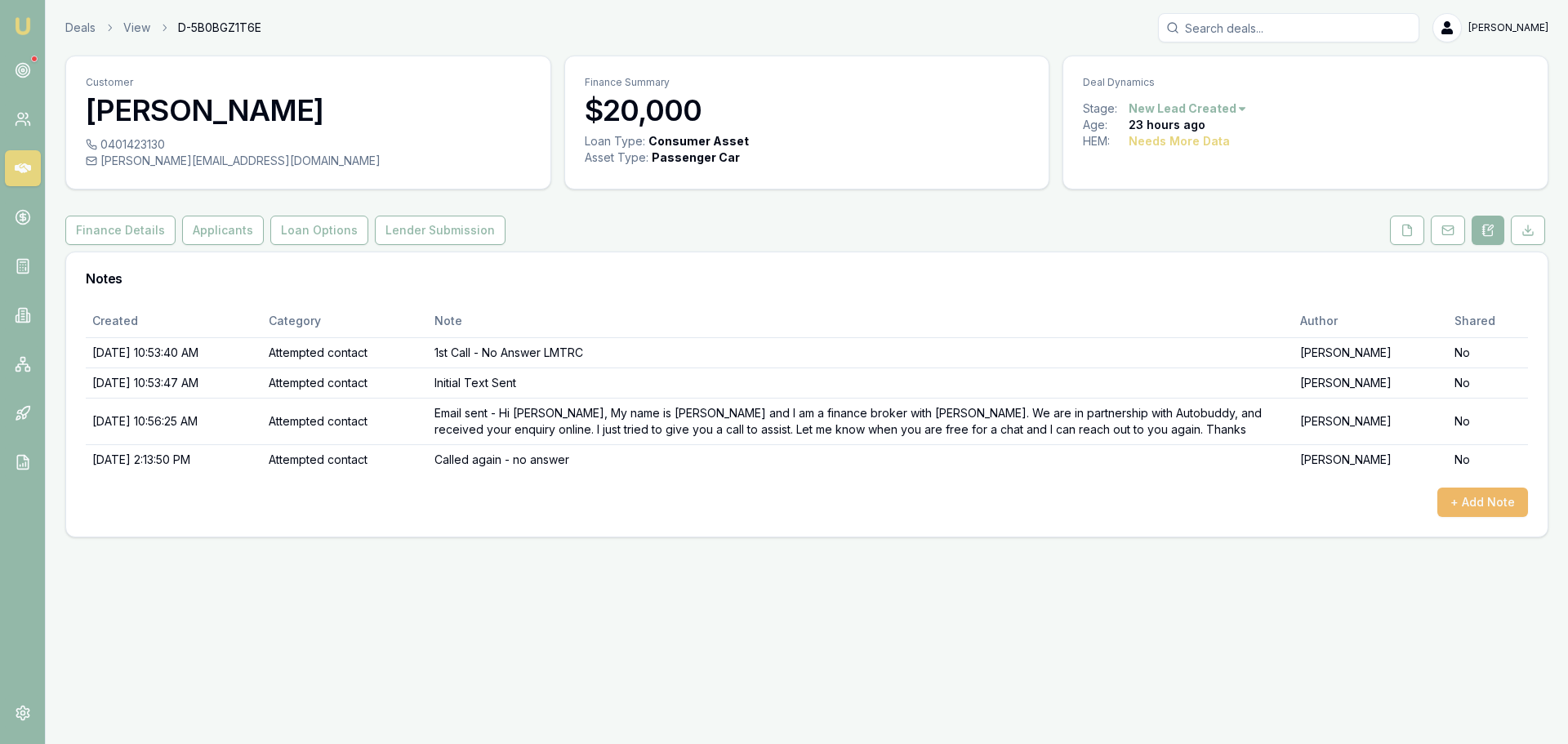
click at [1458, 501] on button "+ Add Note" at bounding box center [1482, 502] width 91 height 29
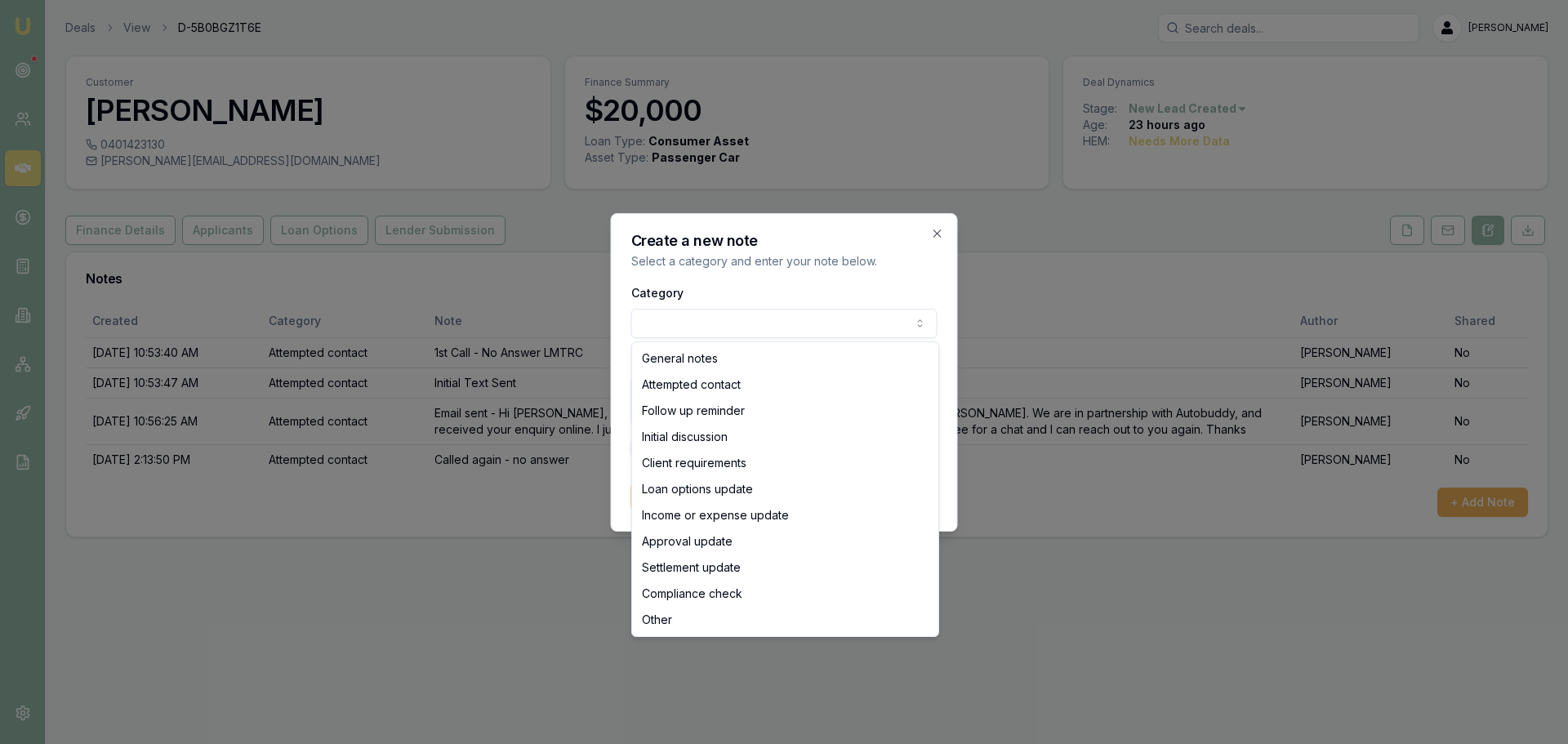
click at [783, 322] on body "Emu Broker Deals View D-5B0BGZ1T6E Jack Armstrong Toggle Menu Customer Henry Pe…" at bounding box center [784, 372] width 1568 height 744
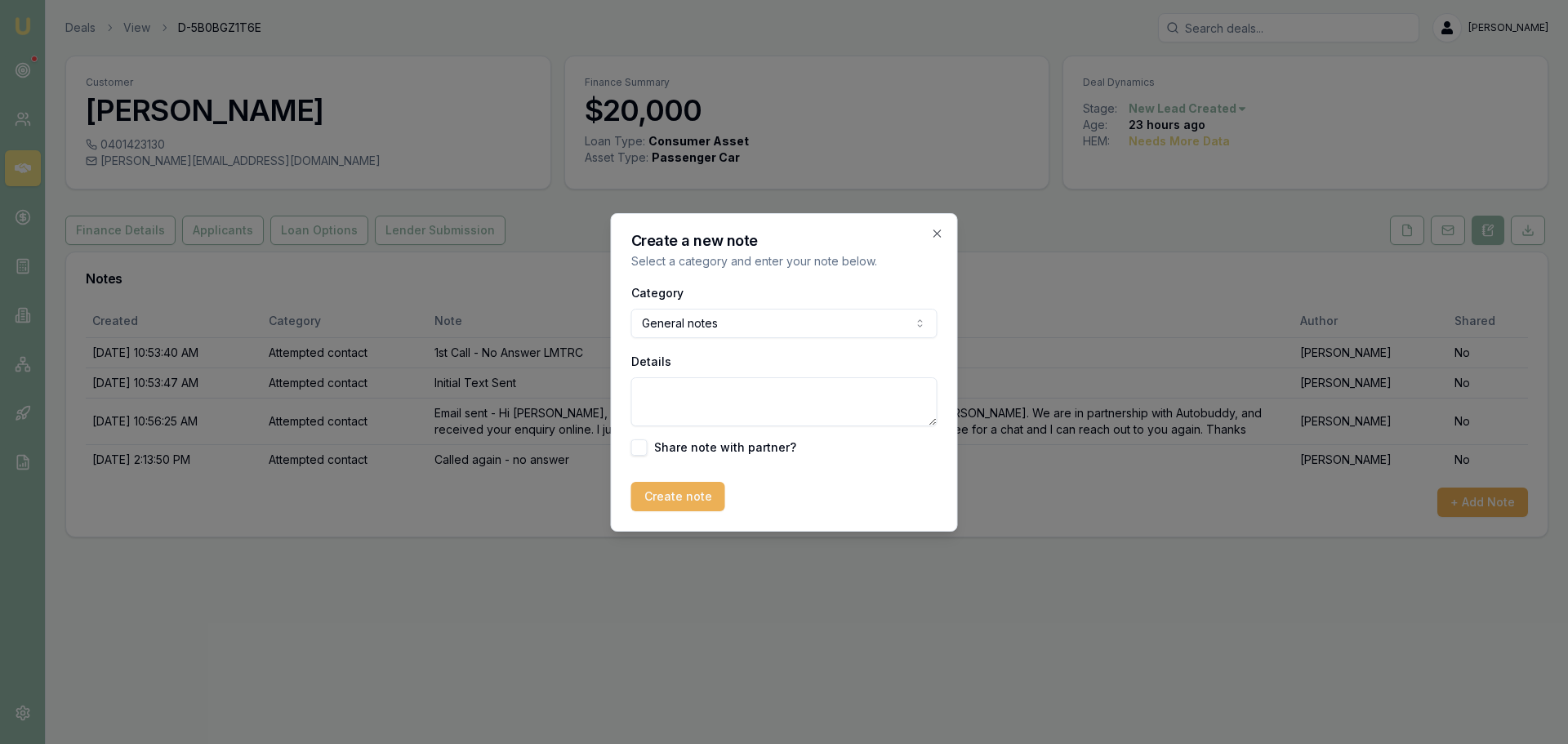
click at [696, 403] on textarea "Details" at bounding box center [785, 402] width 306 height 49
type textarea "Customer sent two more enquiries for same car and amount"
click at [677, 501] on button "Create note" at bounding box center [679, 496] width 94 height 29
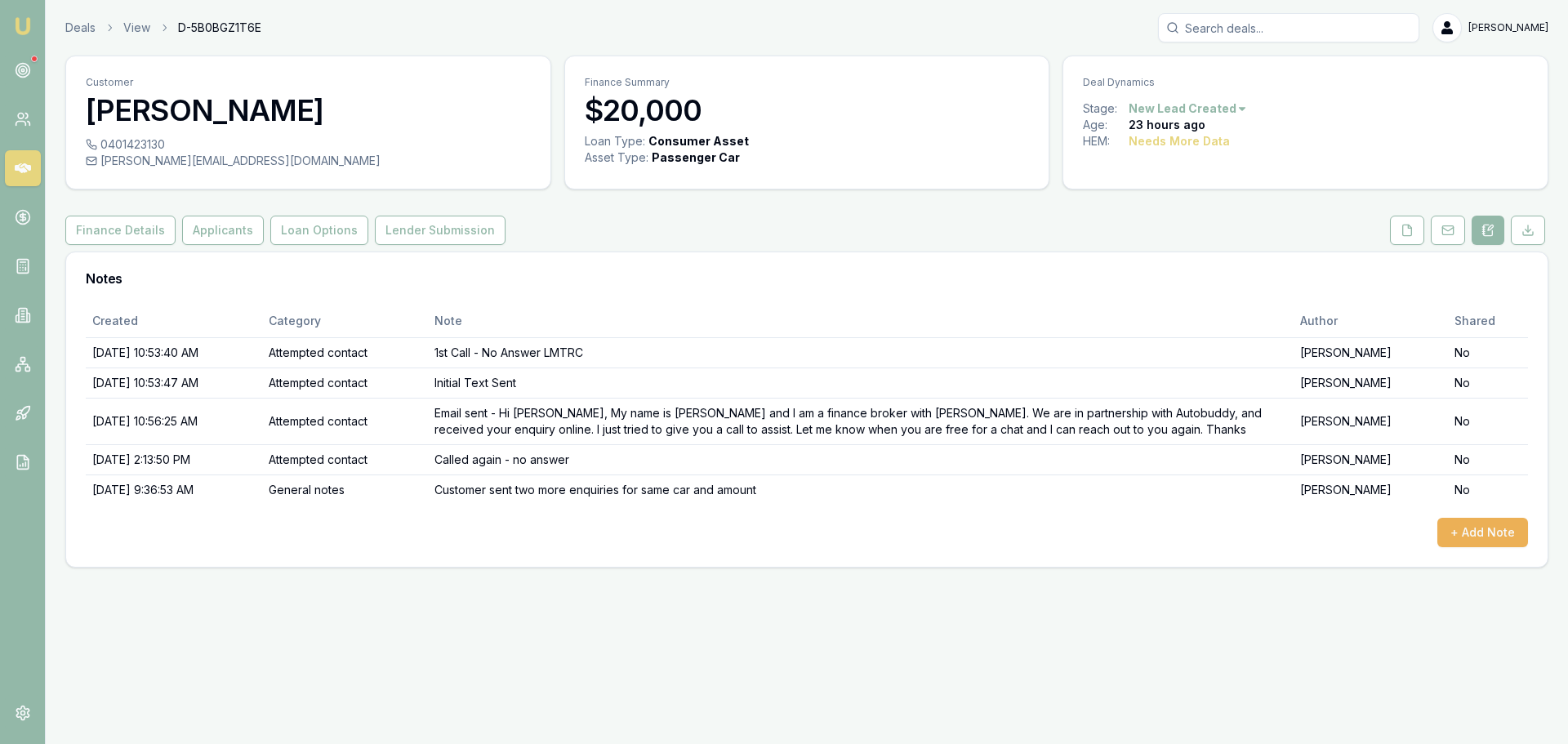
drag, startPoint x: 842, startPoint y: 617, endPoint x: 869, endPoint y: 611, distance: 27.7
click at [854, 614] on div "Emu Broker Deals View D-5B0BGZ1T6E Jack Armstrong Toggle Menu Customer Henry Pe…" at bounding box center [784, 372] width 1568 height 744
click at [1441, 535] on button "+ Add Note" at bounding box center [1482, 532] width 91 height 29
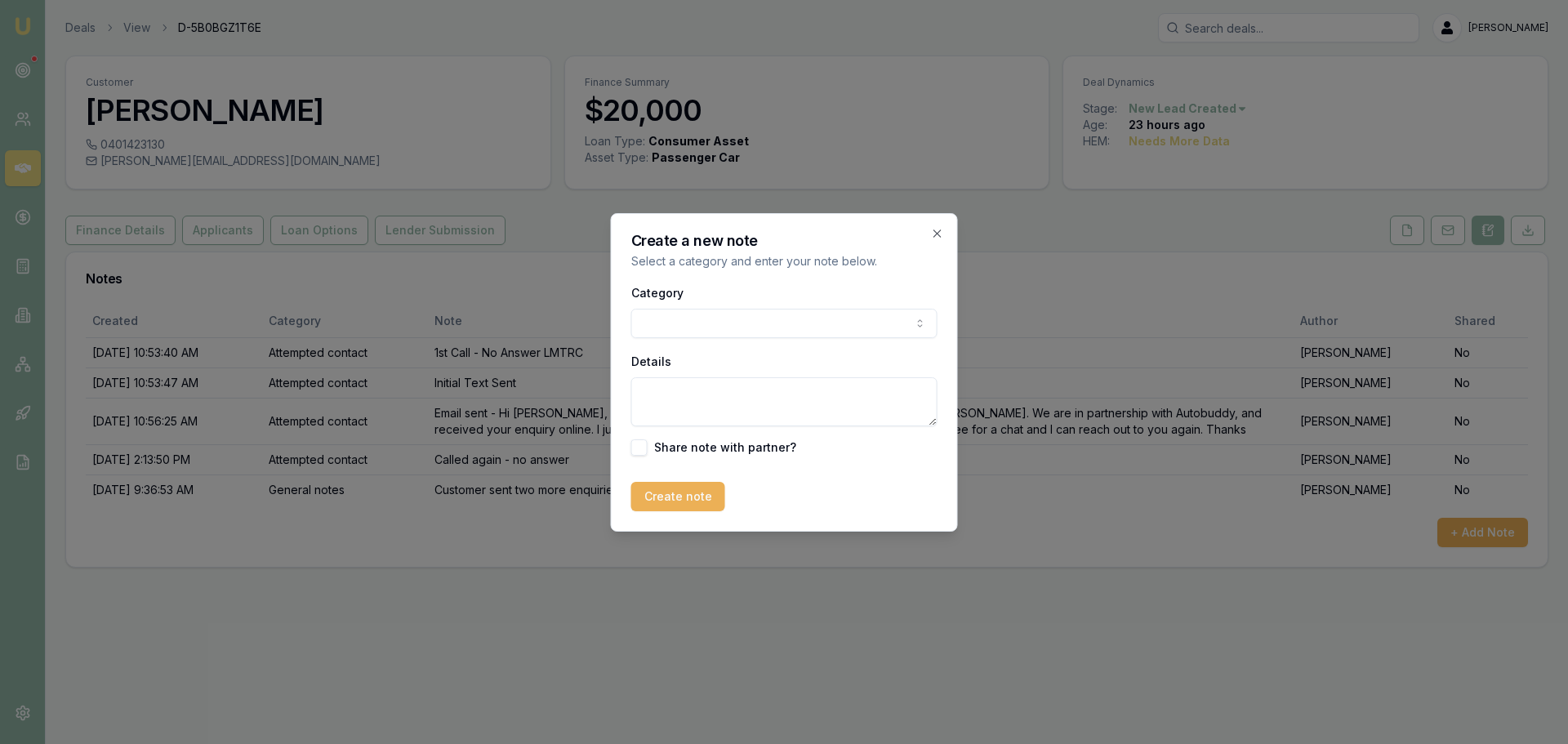
click at [772, 321] on body "Emu Broker Deals View D-5B0BGZ1T6E Jack Armstrong Toggle Menu Customer Henry Pe…" at bounding box center [784, 372] width 1568 height 744
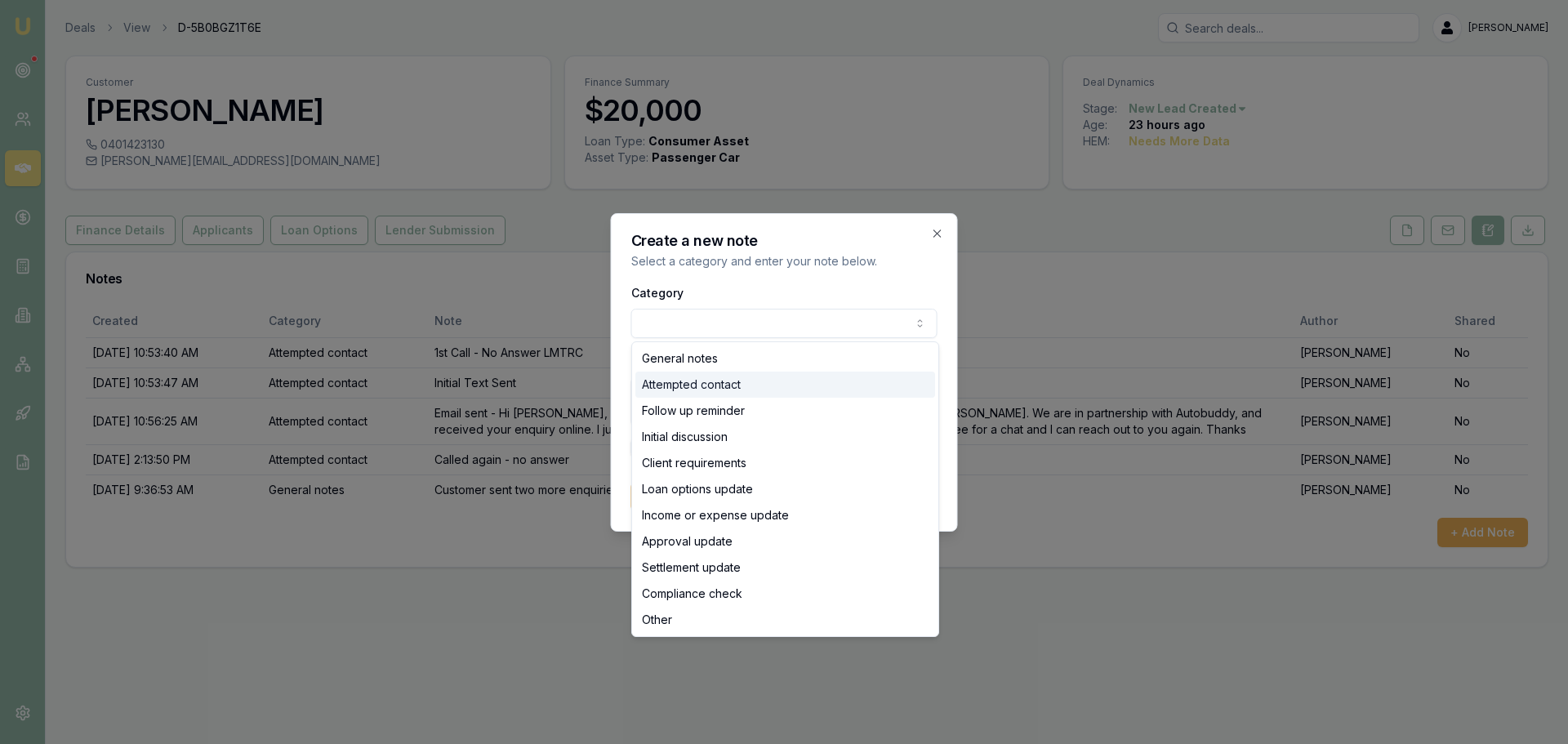
select select "ATTEMPTED_CONTACT"
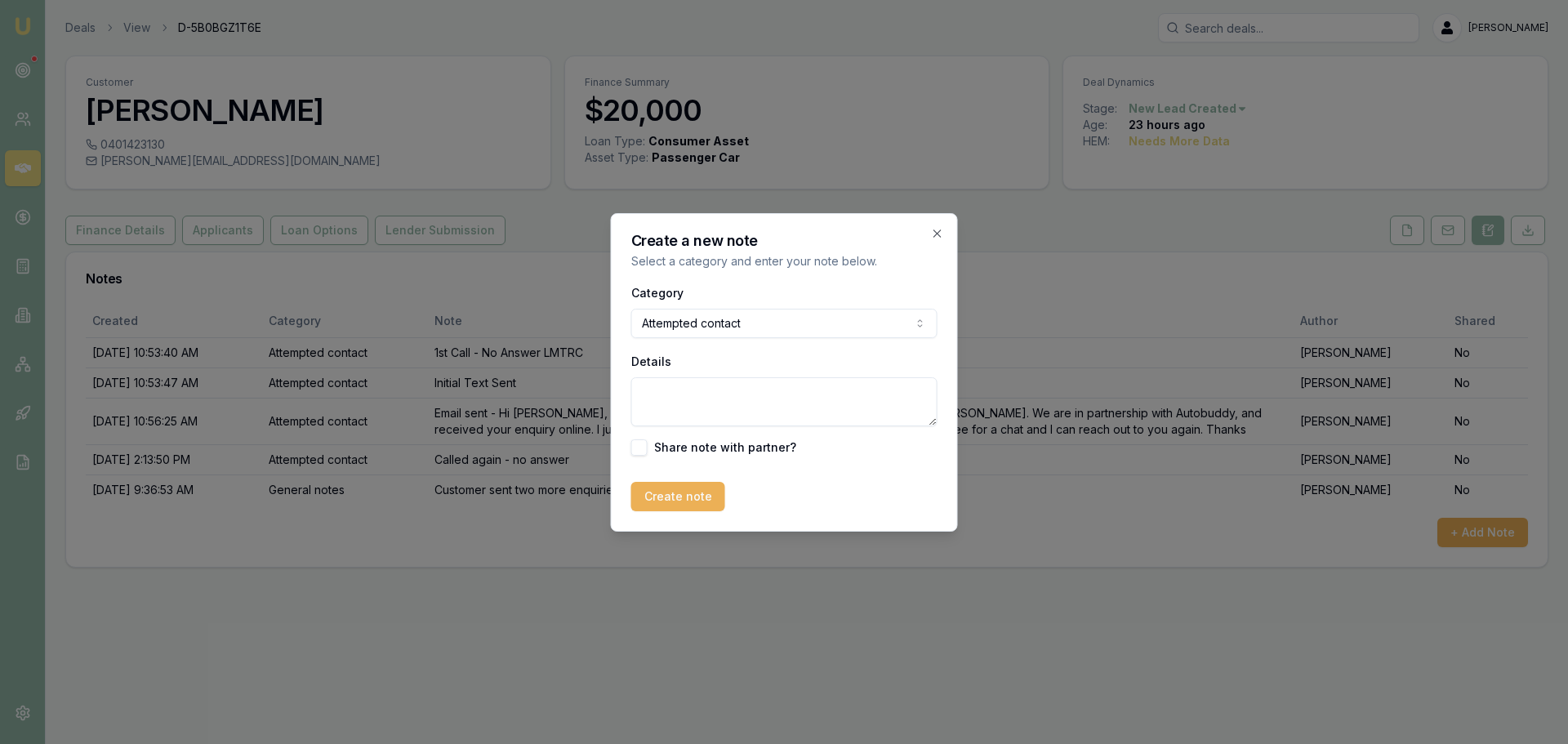
click at [704, 450] on label "Share note with partner?" at bounding box center [725, 448] width 142 height 12
click at [718, 403] on textarea "Details" at bounding box center [785, 402] width 306 height 49
type textarea "Called again - no answer"
click at [690, 490] on button "Create note" at bounding box center [679, 496] width 94 height 29
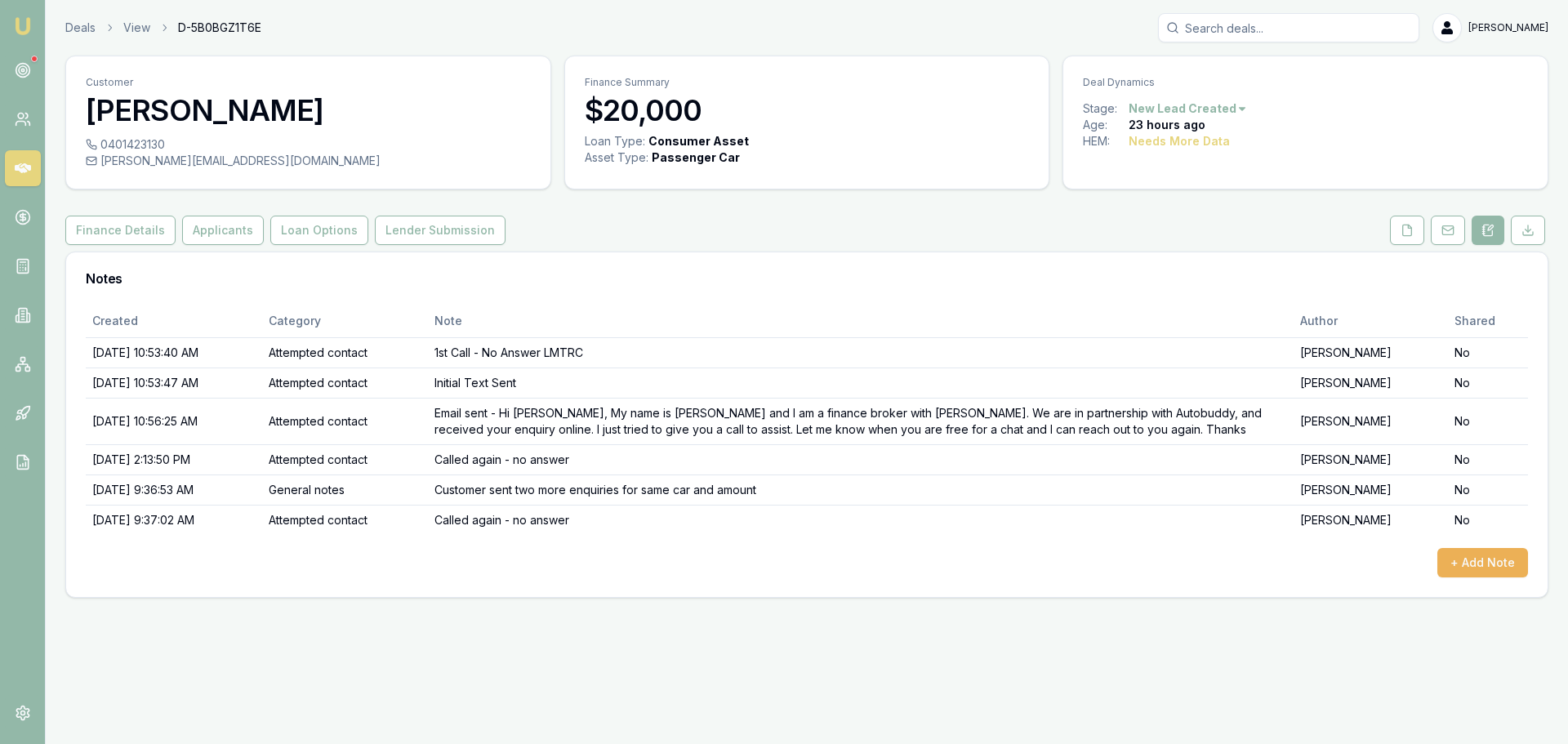
click at [311, 541] on div "Created Category Note Author Shared 9/17/2025, 10:53:40 AM Attempted contact 1s…" at bounding box center [806, 441] width 1442 height 273
click at [562, 434] on td "Email sent - Hi Henry, My name is Jack and I am a finance broker with Emu Money…" at bounding box center [861, 421] width 866 height 47
click at [83, 31] on link "Deals" at bounding box center [80, 27] width 30 height 17
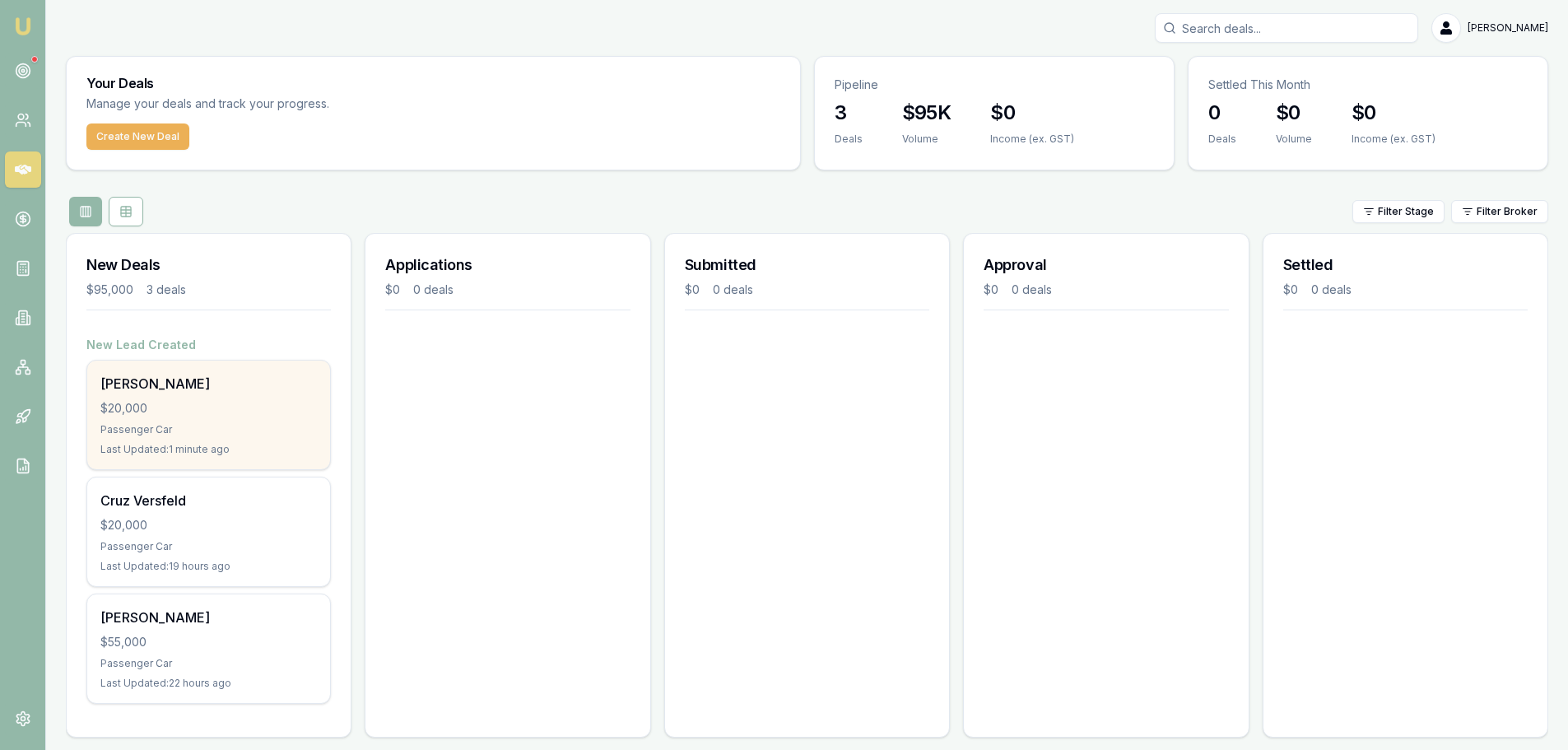
scroll to position [14, 0]
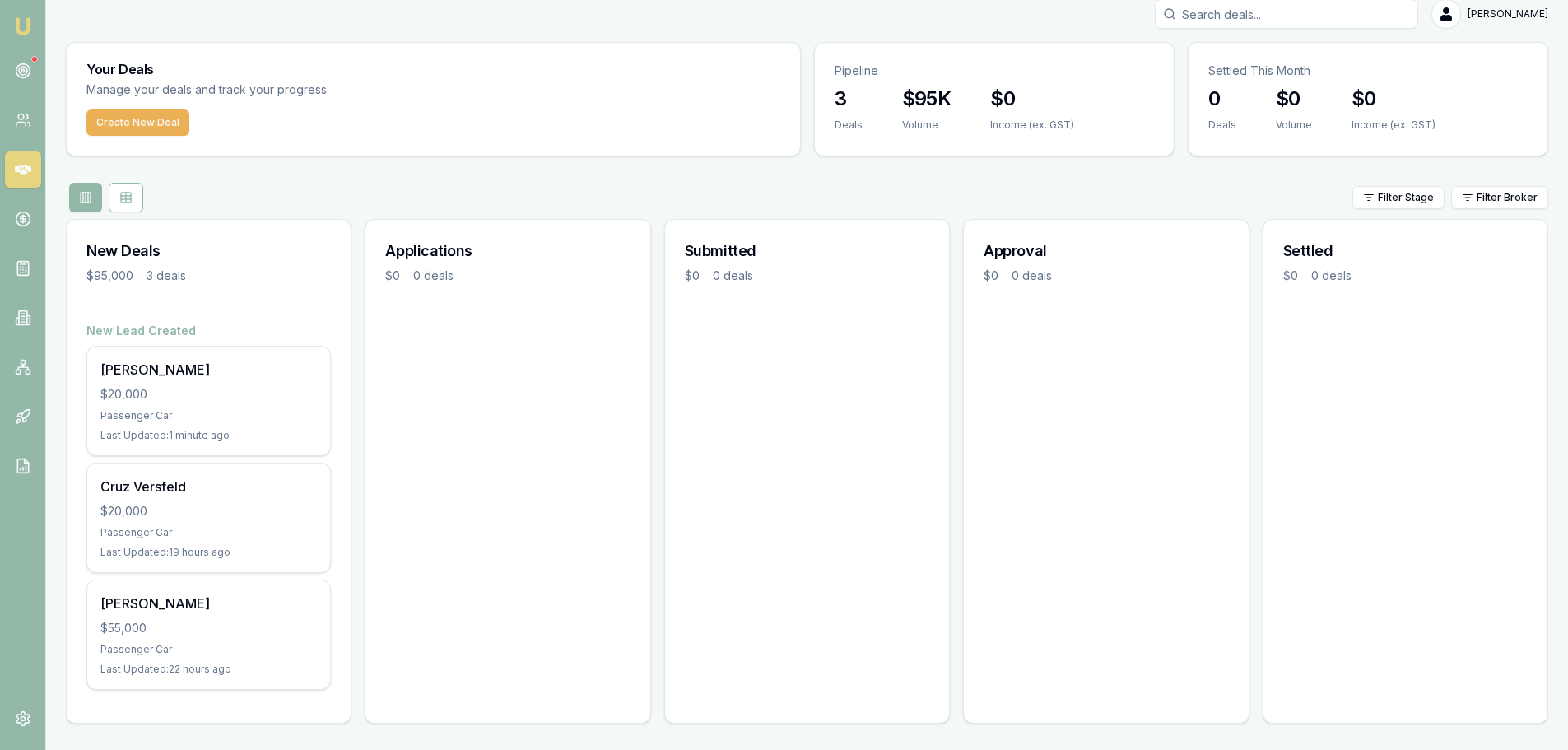
drag, startPoint x: 513, startPoint y: 598, endPoint x: 476, endPoint y: 603, distance: 37.3
click at [513, 597] on div "Applications $0 0 deals" at bounding box center [507, 472] width 286 height 505
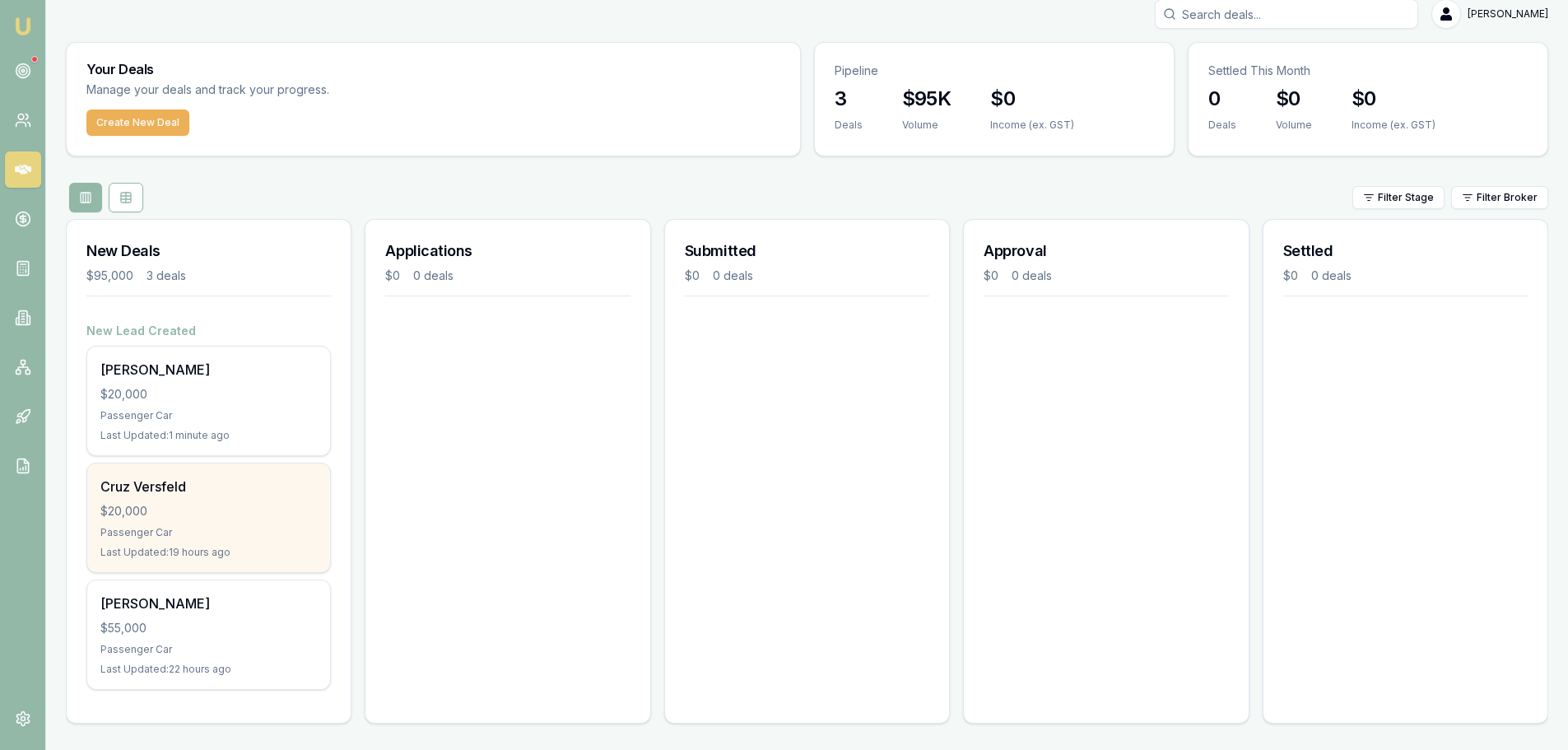
click at [225, 518] on div "$20,000" at bounding box center [208, 511] width 216 height 17
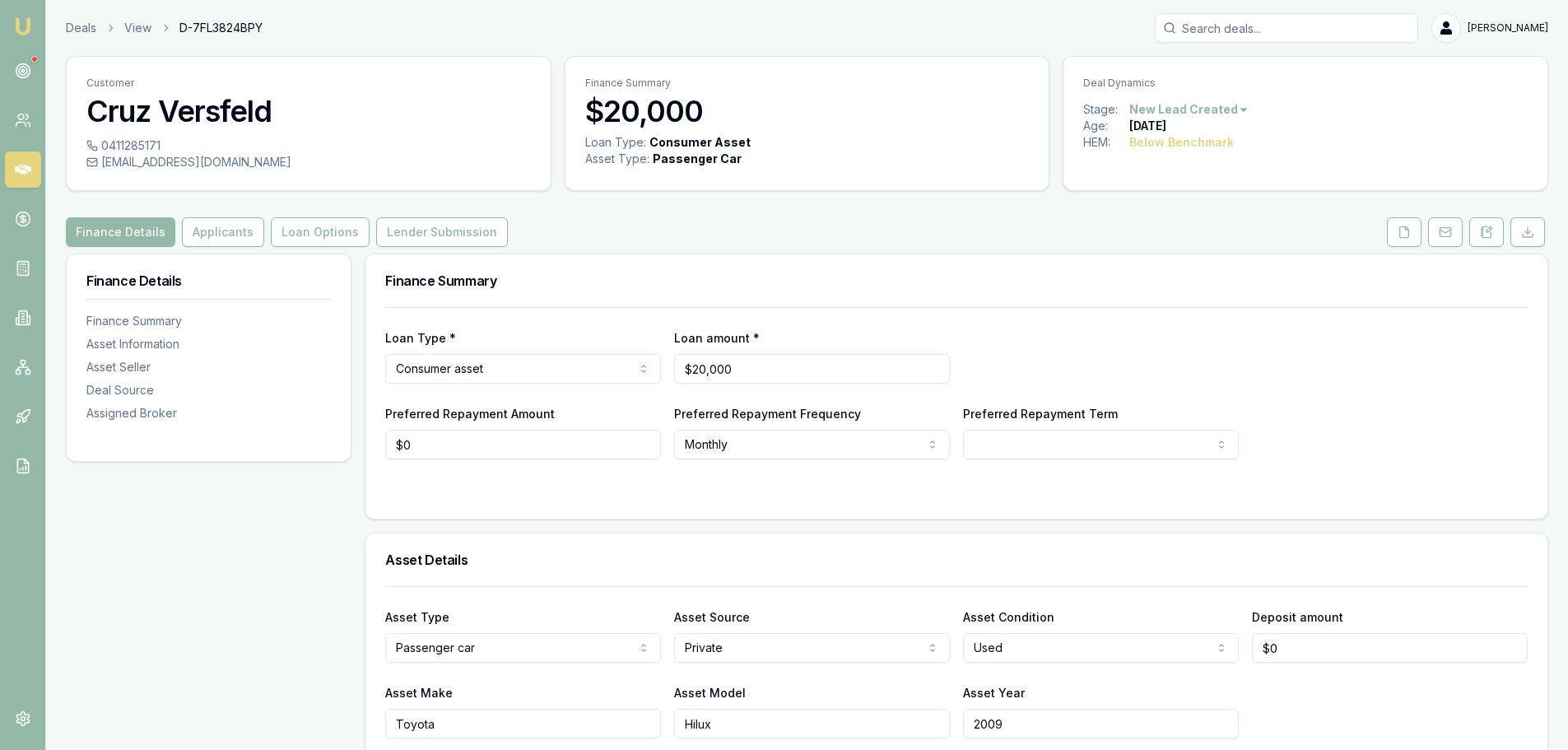
click at [13, 171] on link at bounding box center [23, 169] width 36 height 36
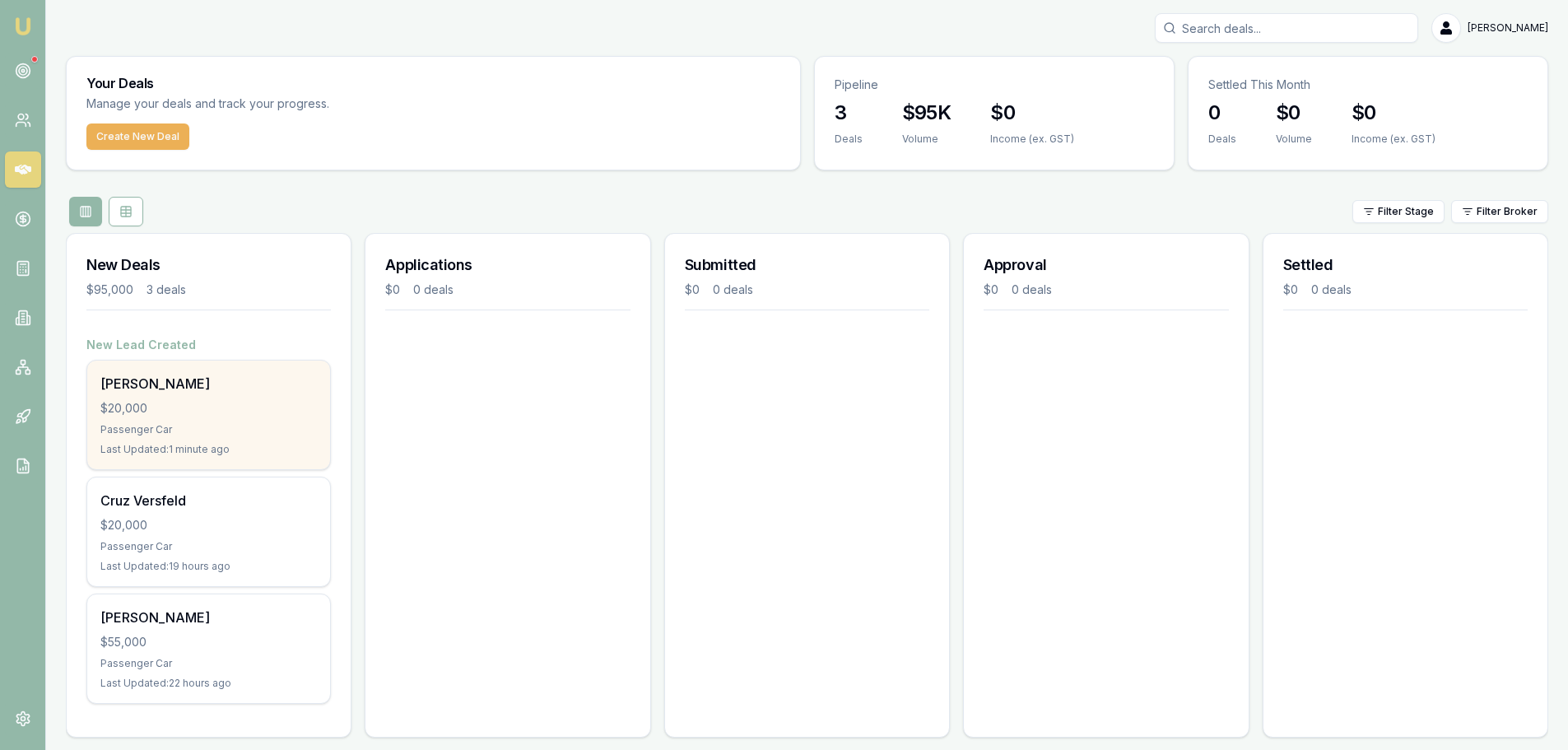
scroll to position [14, 0]
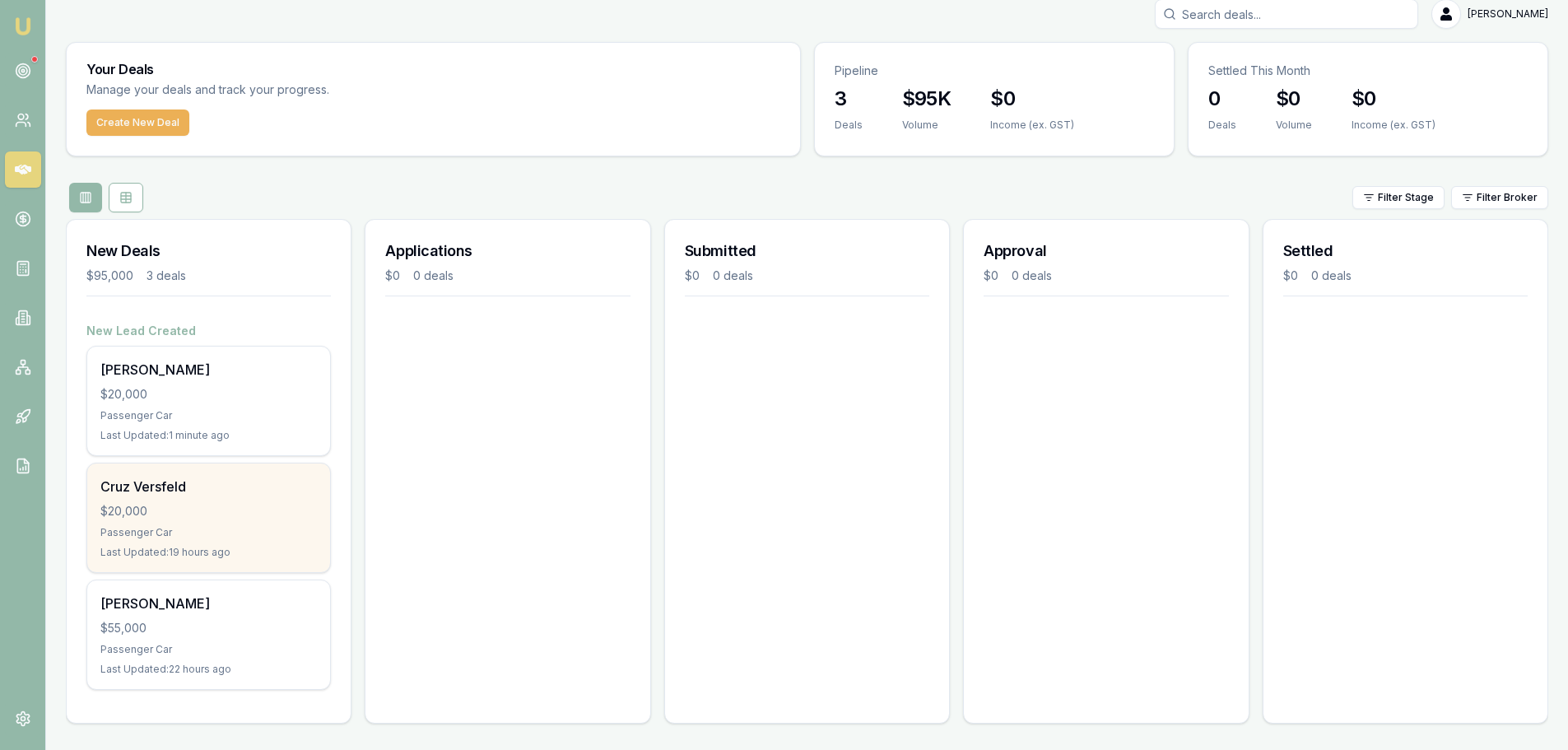
click at [180, 512] on div "$20,000" at bounding box center [208, 511] width 216 height 17
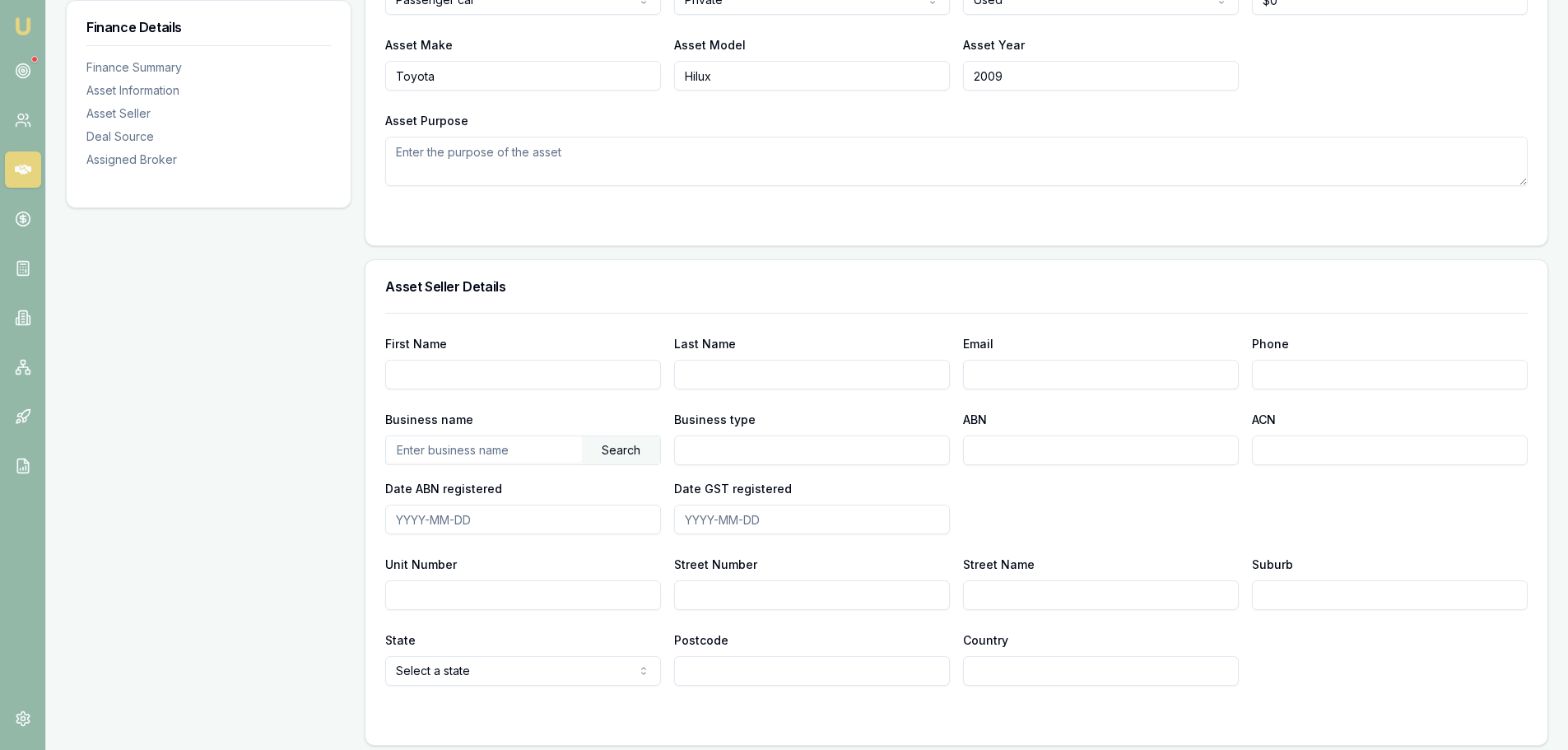
scroll to position [659, 0]
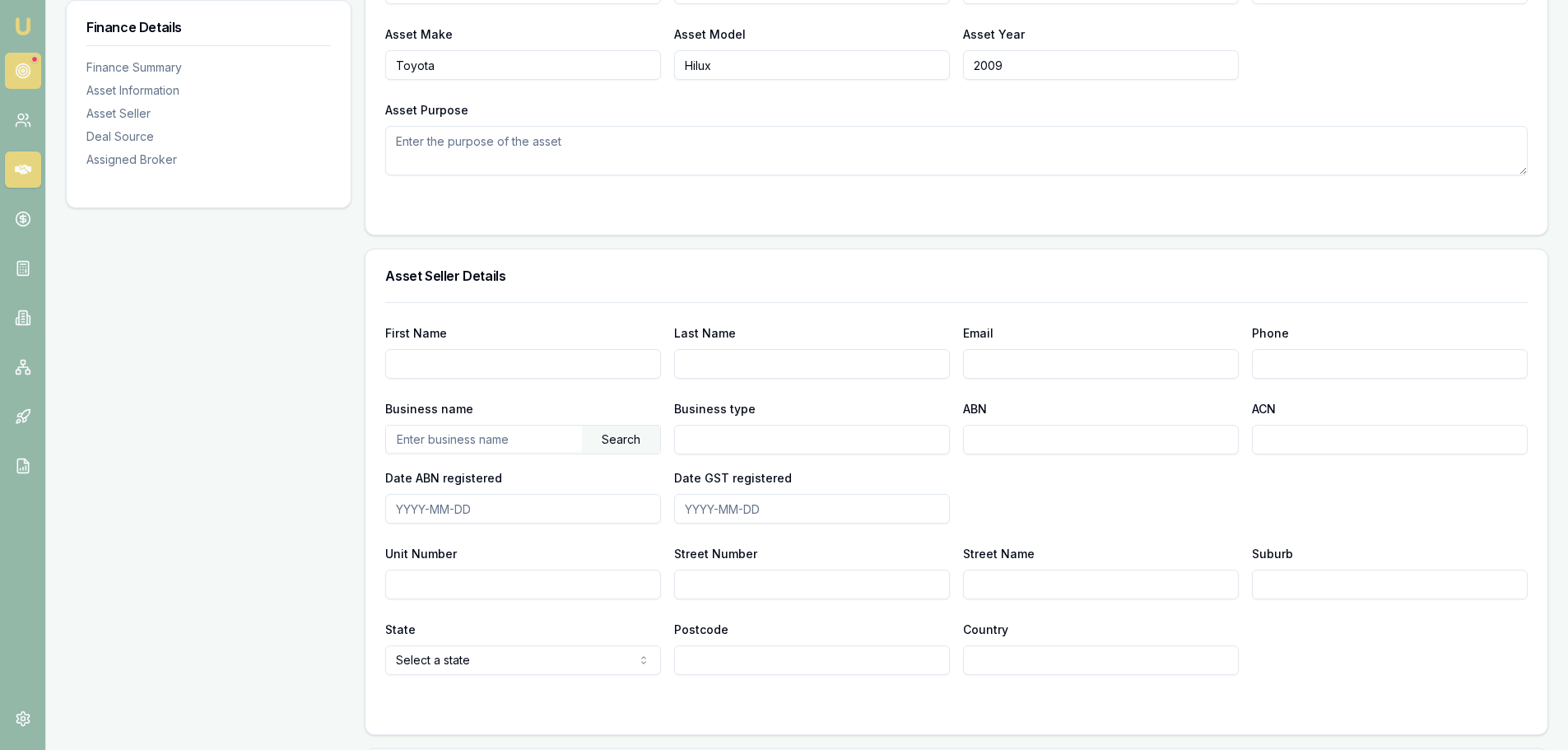
click at [17, 79] on icon at bounding box center [23, 71] width 17 height 17
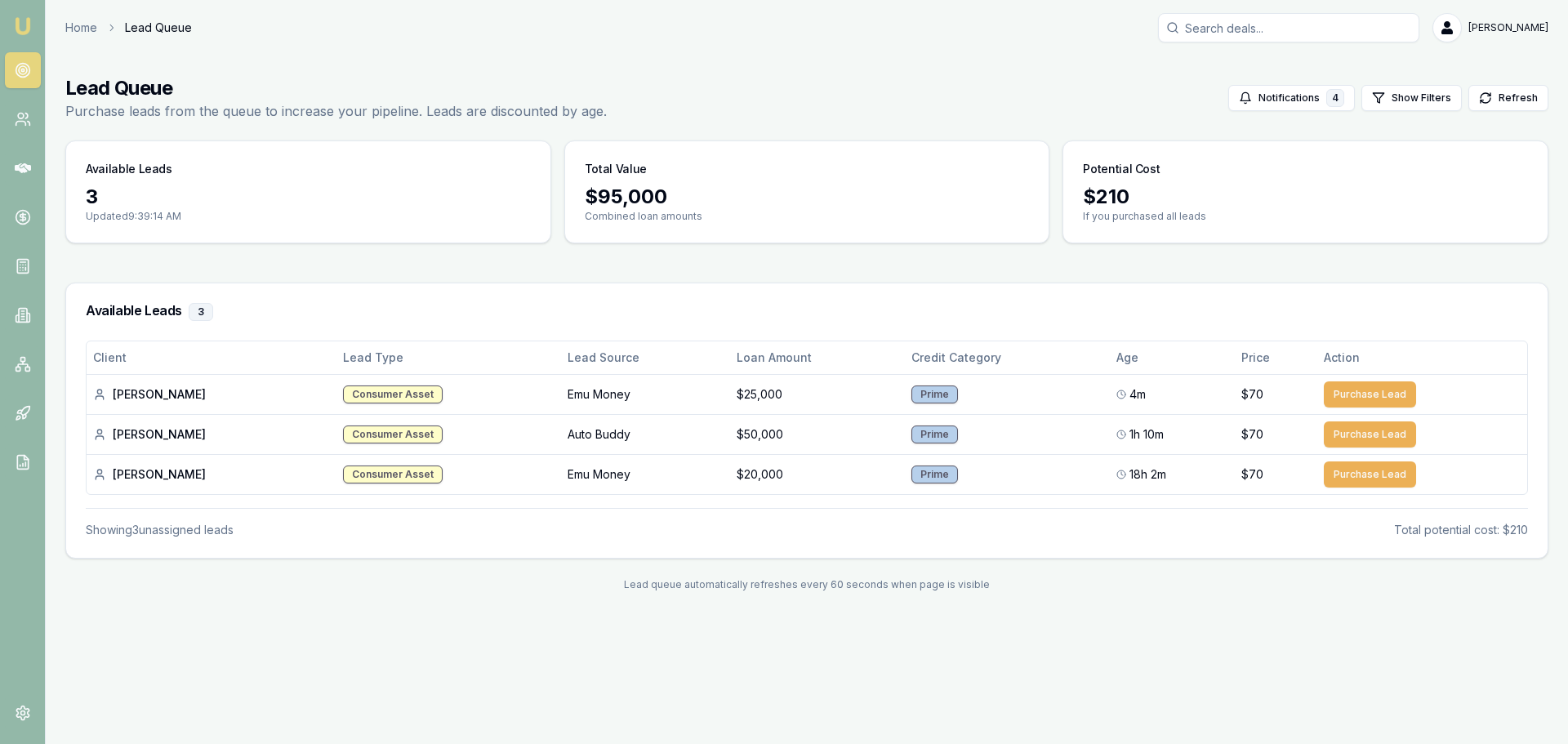
drag, startPoint x: 15, startPoint y: 174, endPoint x: 17, endPoint y: 189, distance: 15.1
click at [15, 174] on icon at bounding box center [22, 168] width 17 height 17
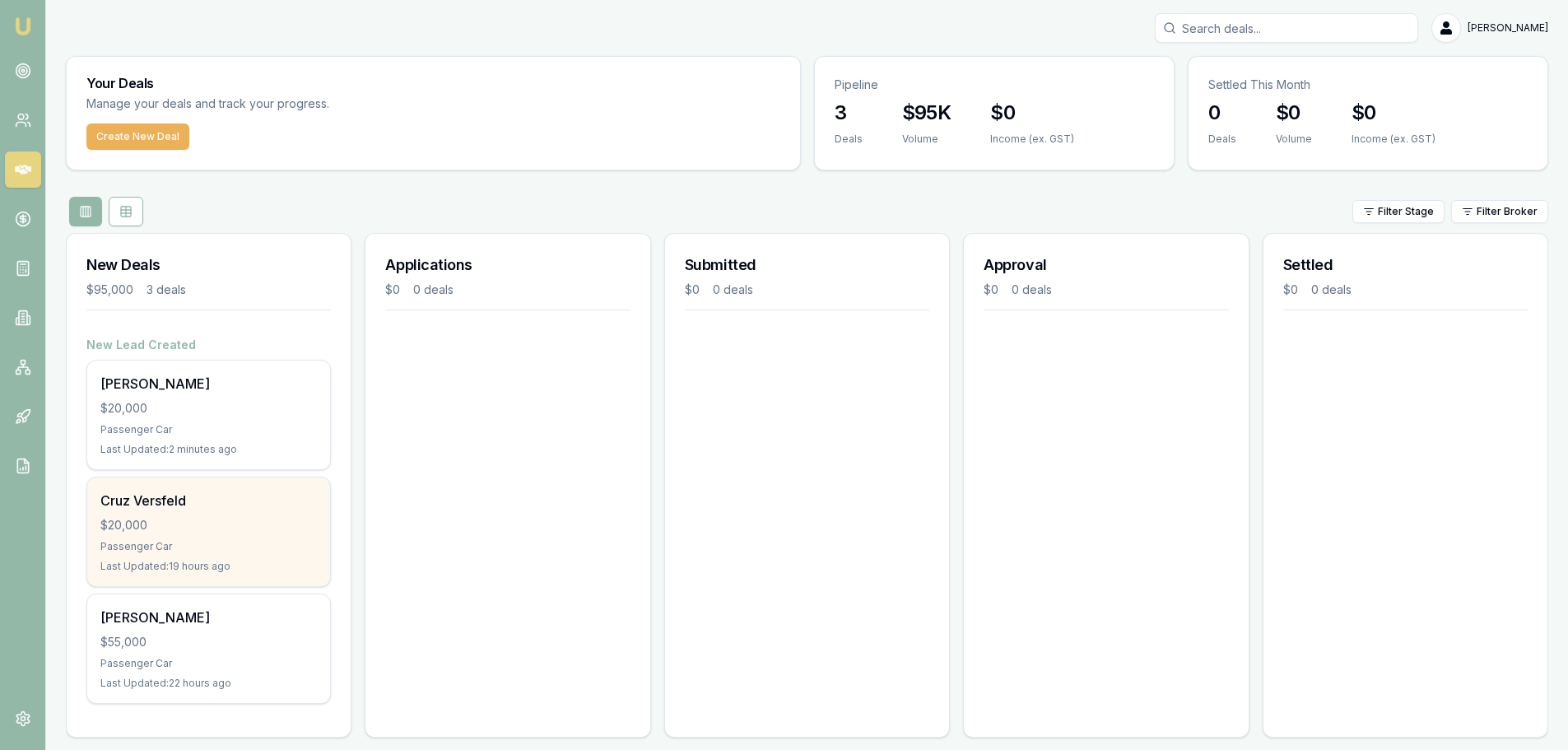
click at [175, 542] on div "Passenger Car" at bounding box center [208, 547] width 216 height 13
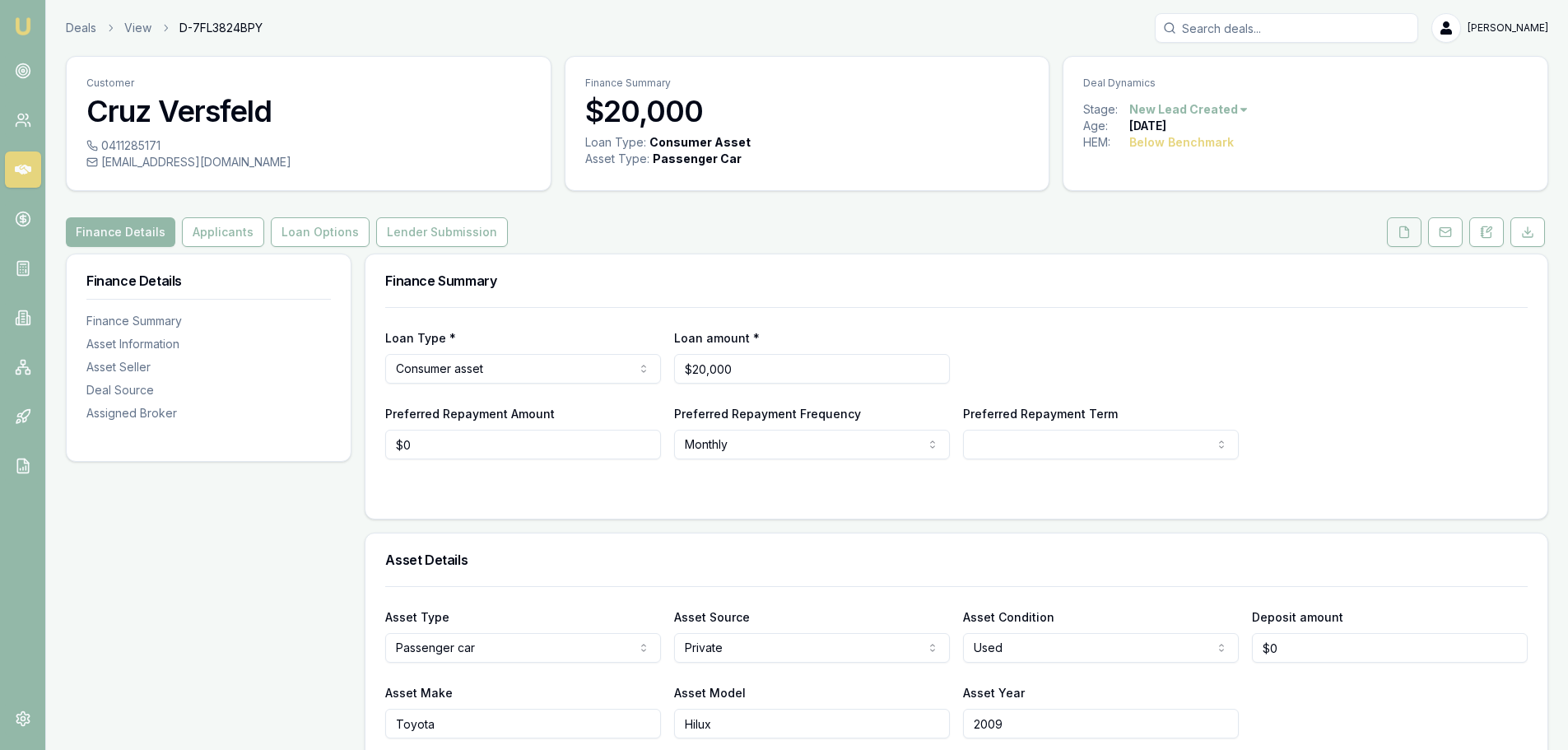
click at [1405, 239] on button at bounding box center [1404, 232] width 34 height 29
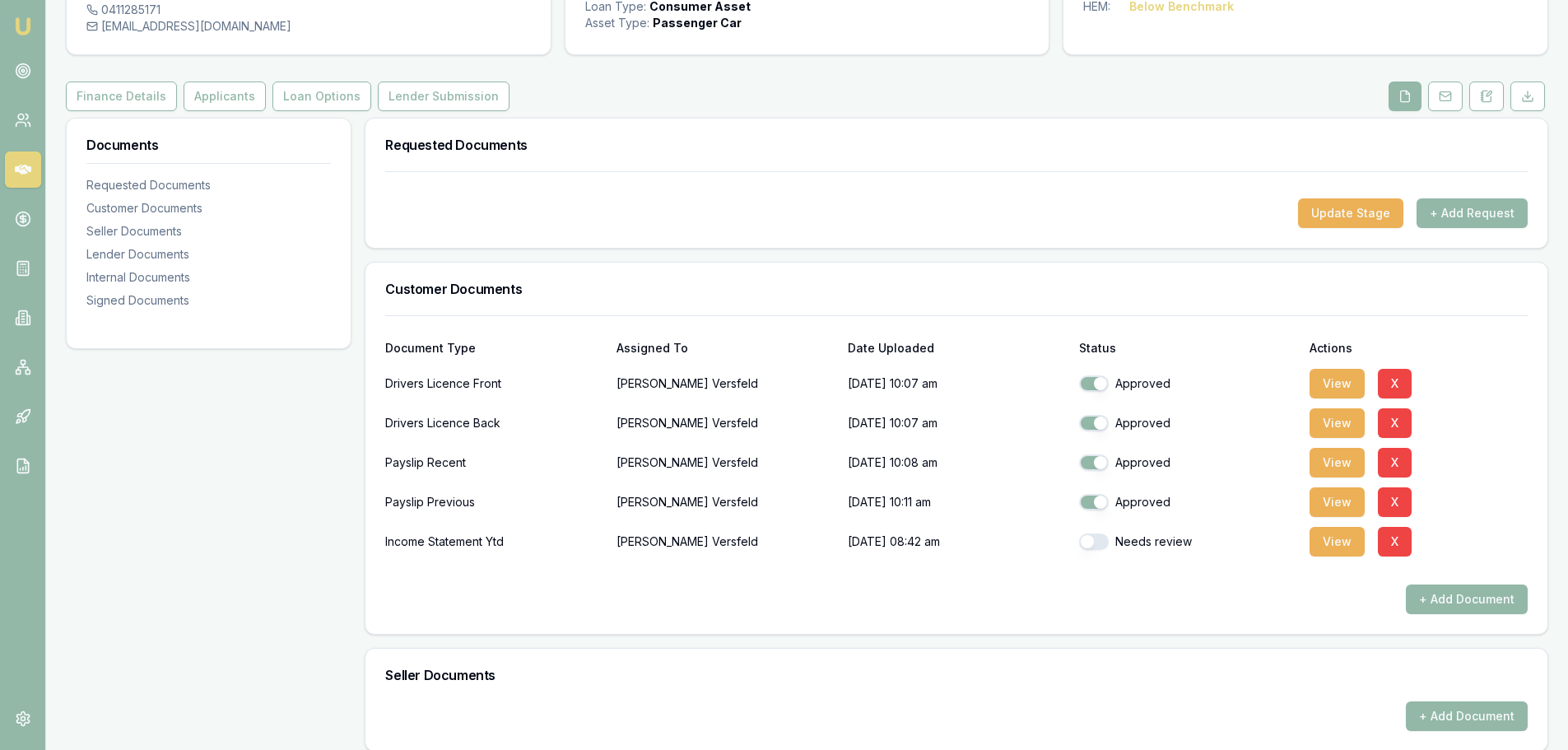
scroll to position [165, 0]
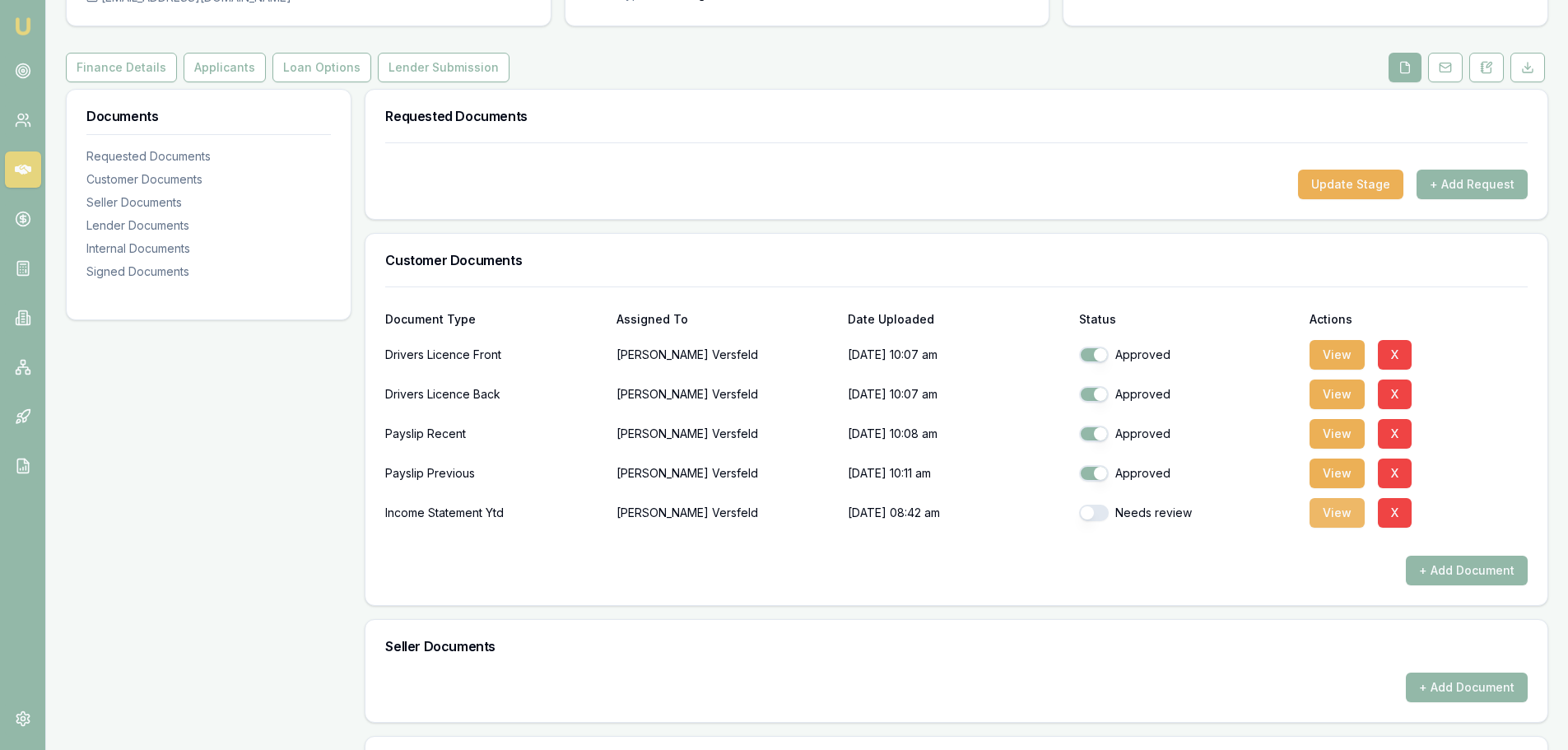
click at [1342, 514] on button "View" at bounding box center [1337, 513] width 55 height 29
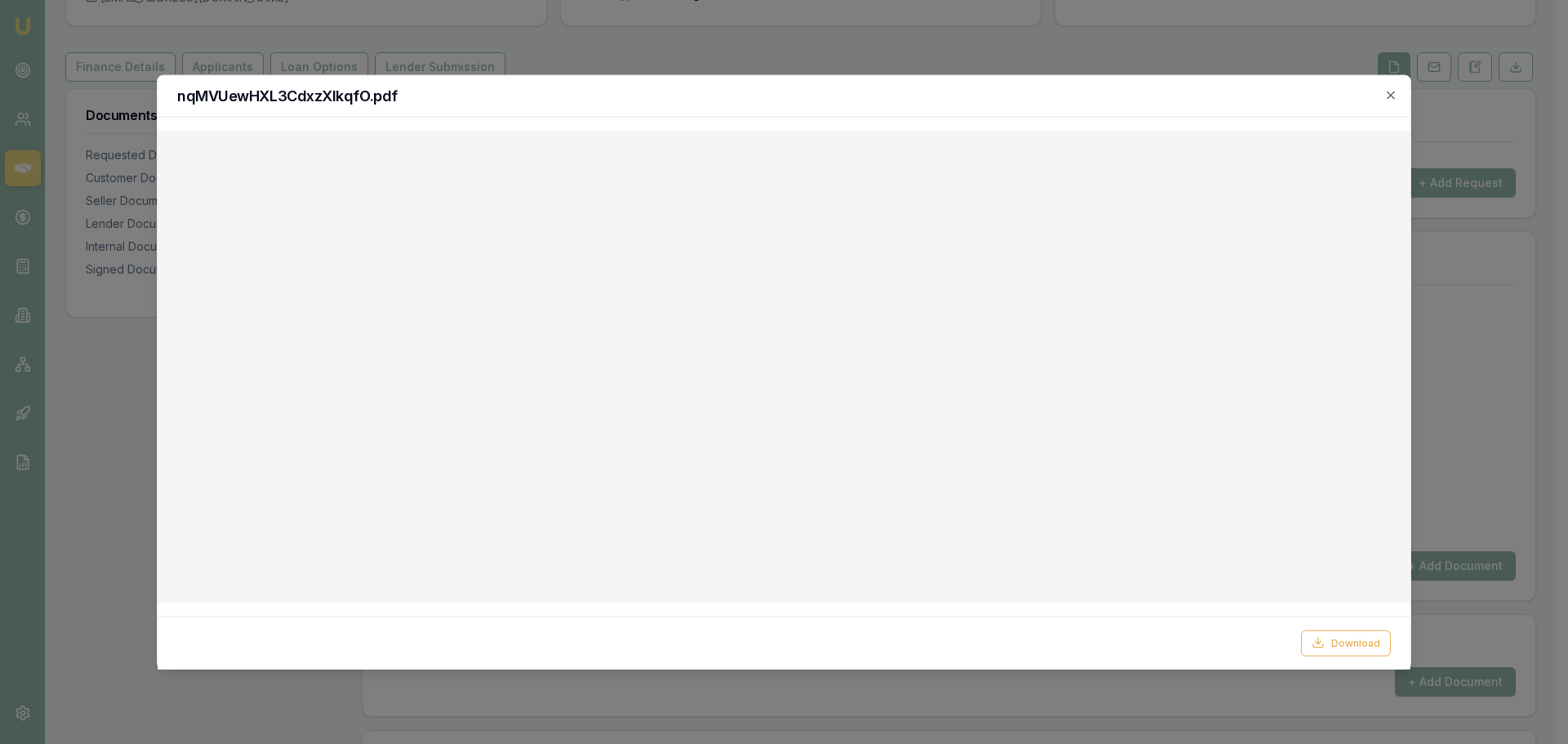
click at [1382, 103] on div "nqMVUewHXL3CdxzXIkqfO.pdf" at bounding box center [784, 96] width 1253 height 42
click at [1388, 98] on icon "button" at bounding box center [1391, 94] width 13 height 13
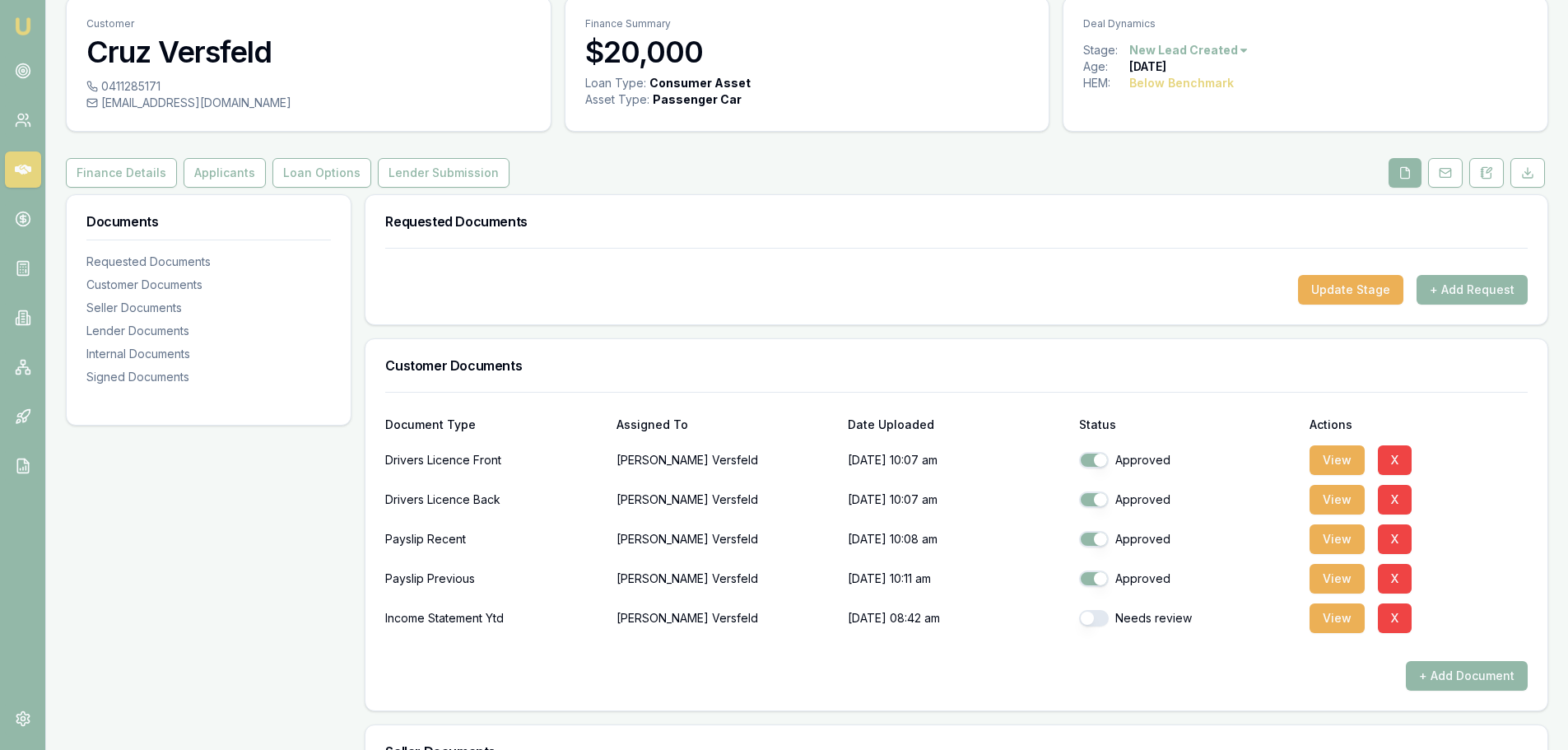
scroll to position [0, 0]
